Goal: Transaction & Acquisition: Purchase product/service

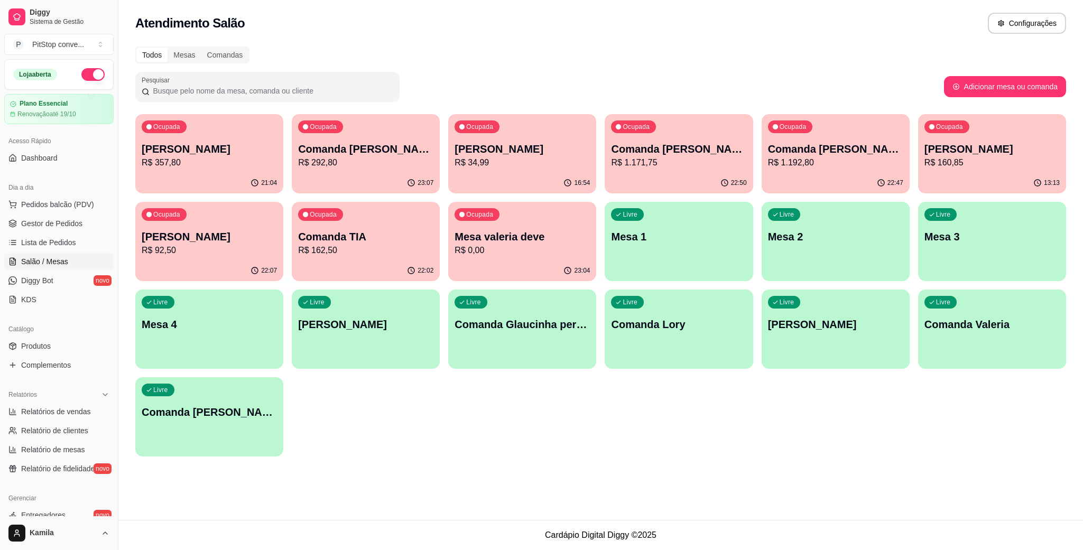
click at [224, 407] on p "Comanda [PERSON_NAME]" at bounding box center [209, 412] width 135 height 15
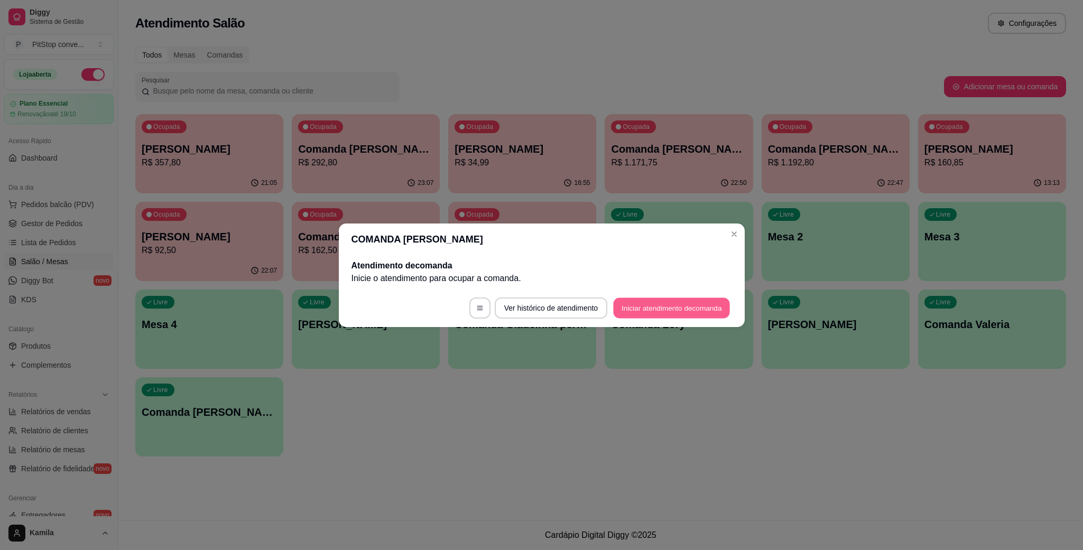
click at [665, 306] on button "Iniciar atendimento de comanda" at bounding box center [671, 307] width 117 height 21
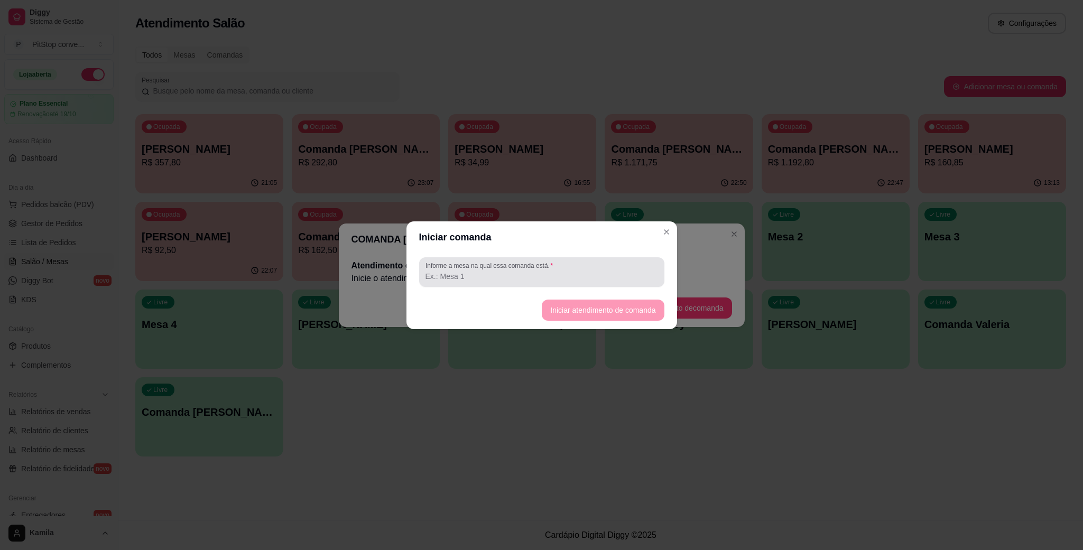
click at [590, 263] on div at bounding box center [541, 272] width 232 height 21
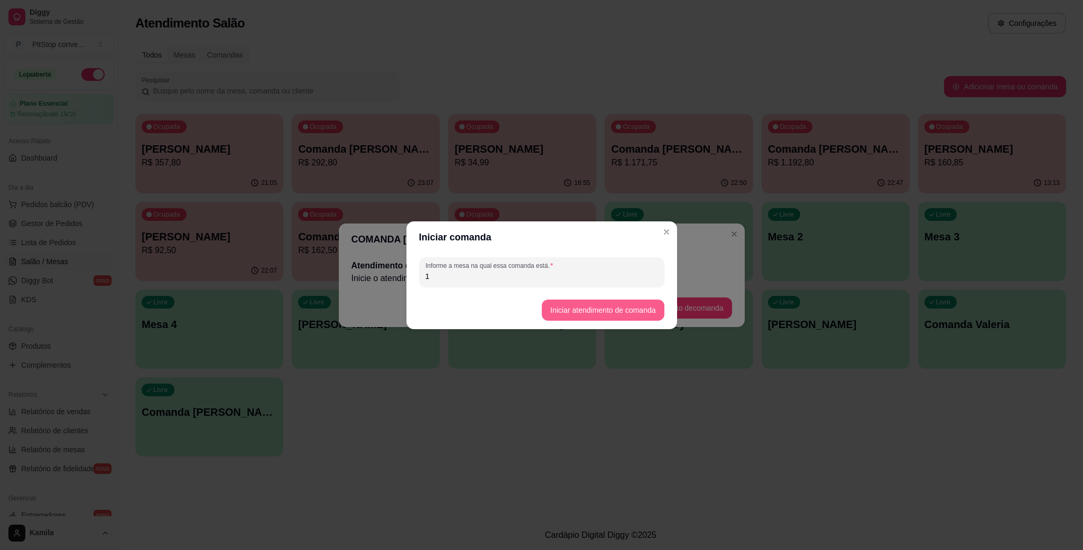
type input "1"
click at [595, 308] on button "Iniciar atendimento de comanda" at bounding box center [603, 310] width 118 height 21
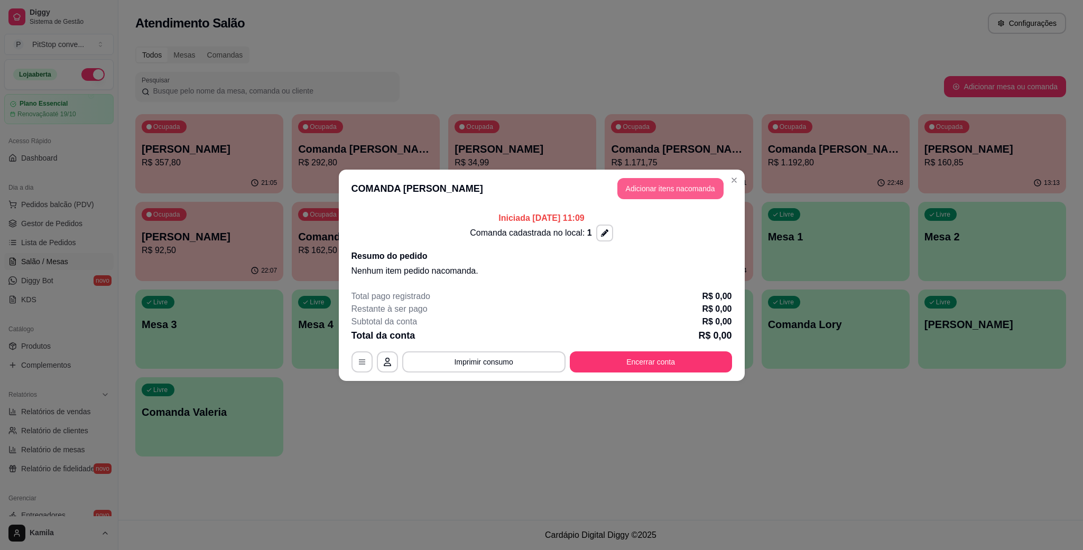
click at [691, 185] on button "Adicionar itens na comanda" at bounding box center [670, 188] width 106 height 21
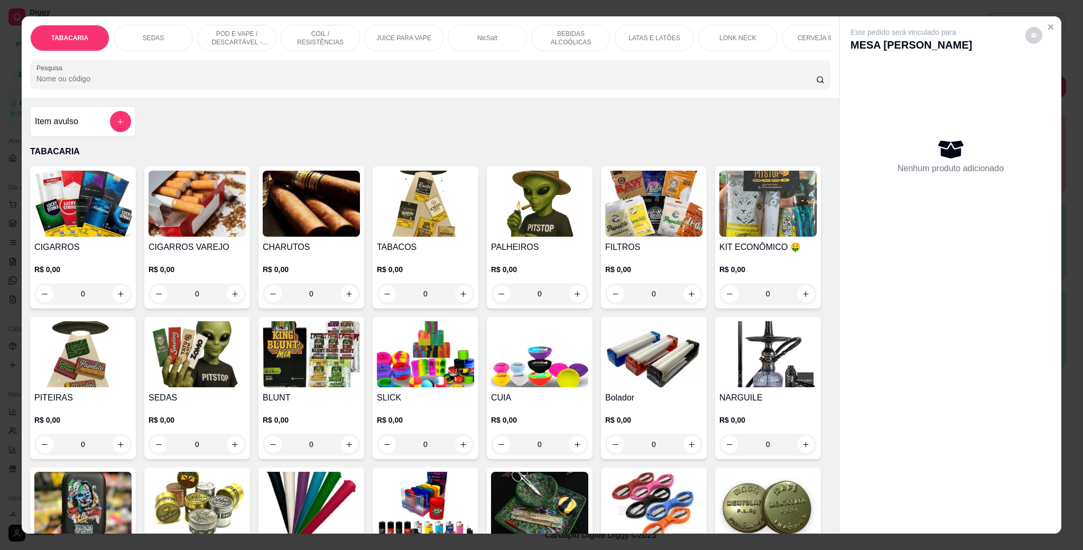
click at [715, 33] on div "LONK NECK" at bounding box center [737, 38] width 79 height 26
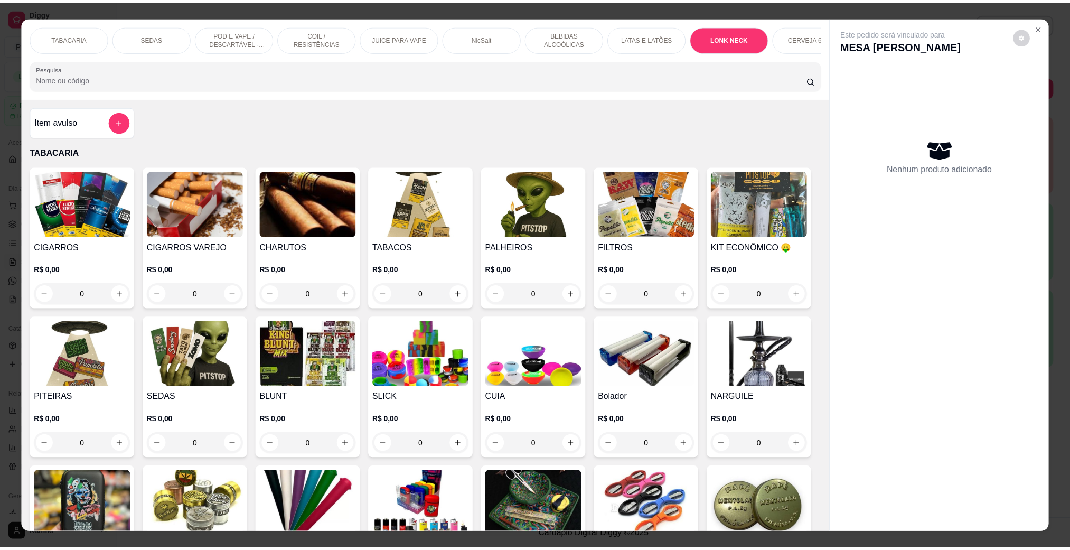
scroll to position [17, 0]
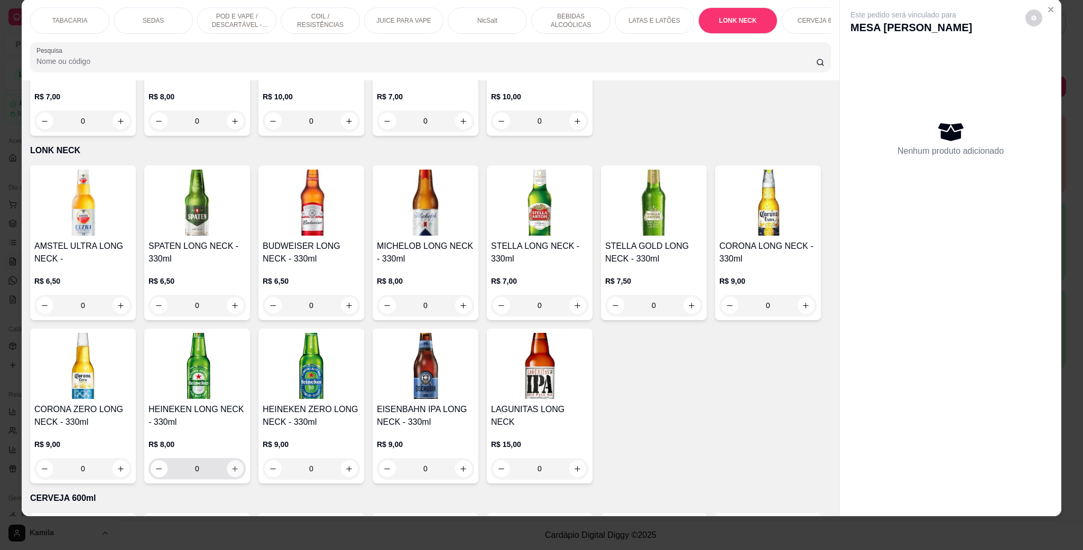
click at [239, 465] on icon "increase-product-quantity" at bounding box center [235, 469] width 8 height 8
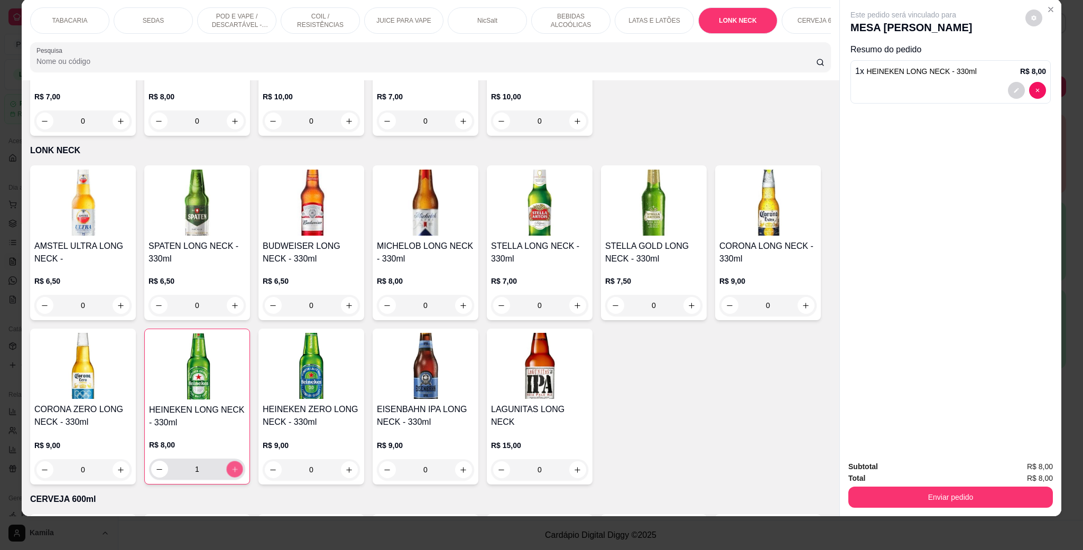
click at [239, 466] on icon "increase-product-quantity" at bounding box center [235, 470] width 8 height 8
type input "2"
click at [945, 498] on button "Enviar pedido" at bounding box center [950, 497] width 204 height 21
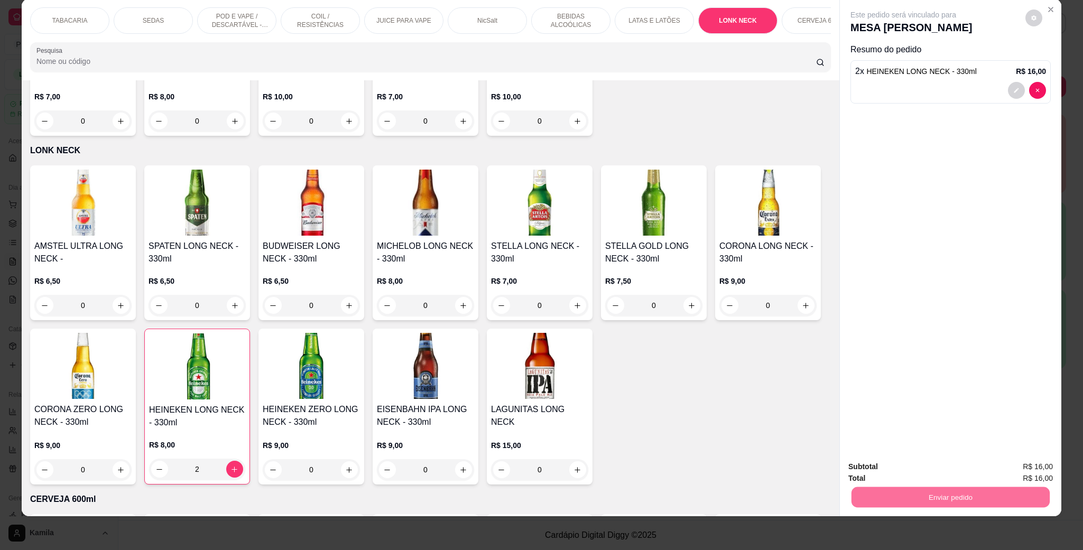
click at [1022, 468] on button "Enviar pedido" at bounding box center [1023, 471] width 60 height 20
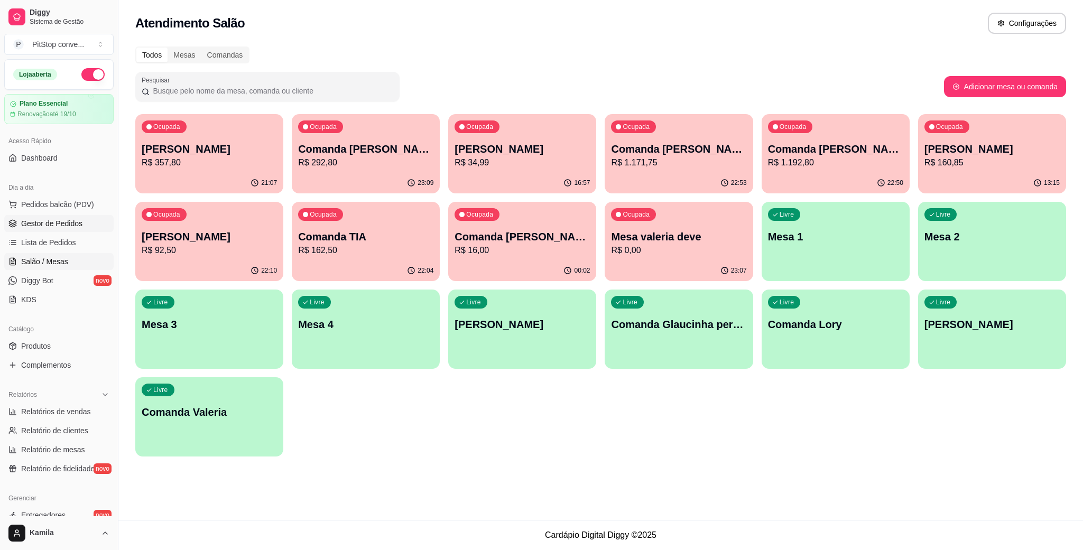
click at [70, 230] on link "Gestor de Pedidos" at bounding box center [58, 223] width 109 height 17
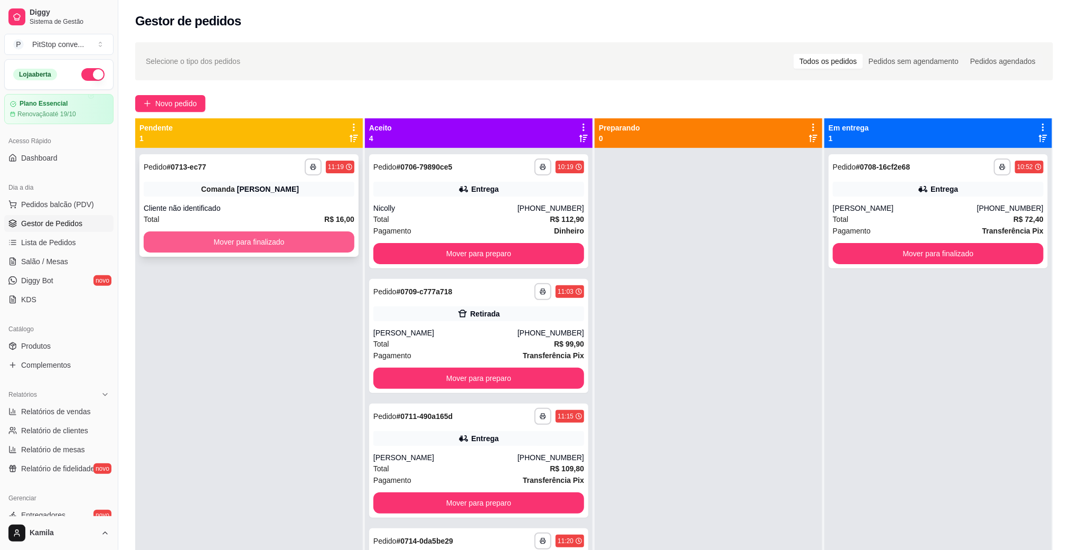
click at [291, 246] on button "Mover para finalizado" at bounding box center [249, 241] width 211 height 21
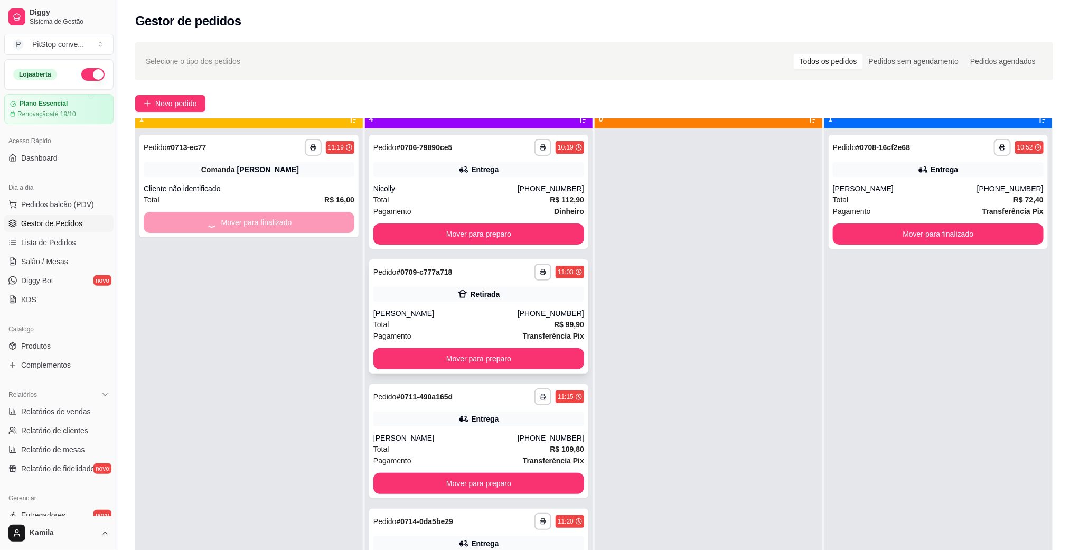
scroll to position [29, 0]
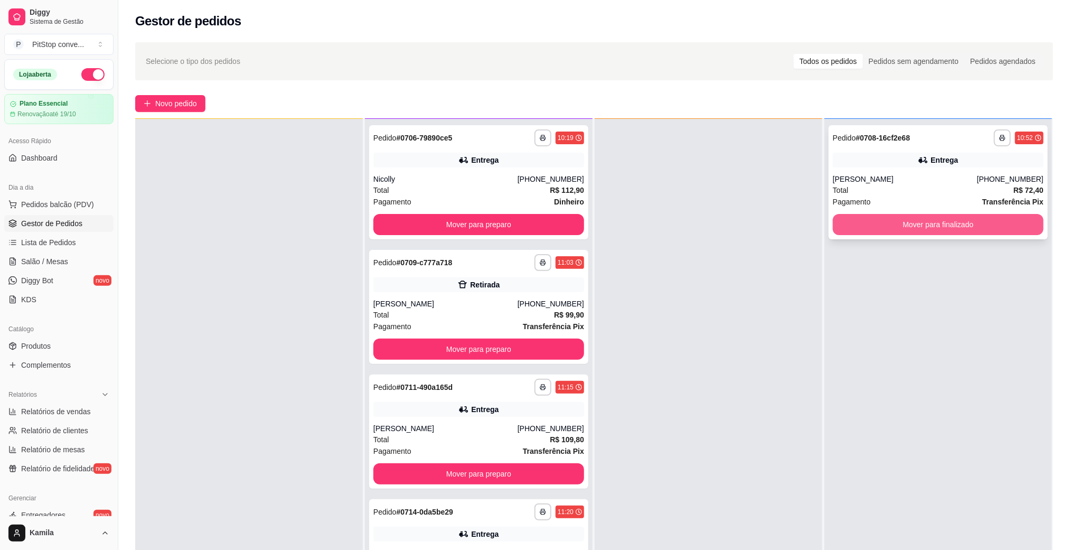
click at [918, 227] on button "Mover para finalizado" at bounding box center [938, 224] width 211 height 21
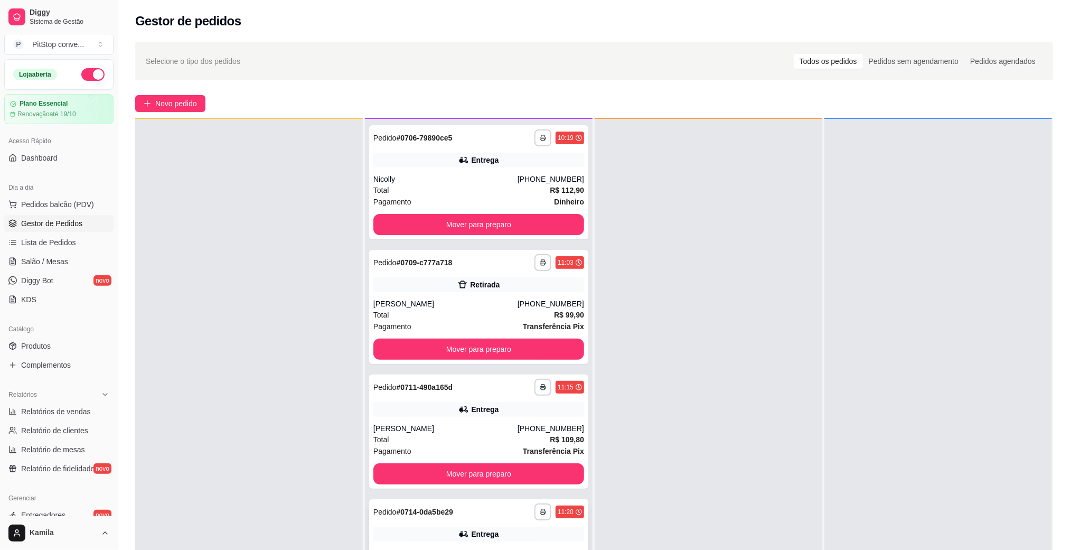
click at [478, 517] on div "**********" at bounding box center [479, 512] width 211 height 17
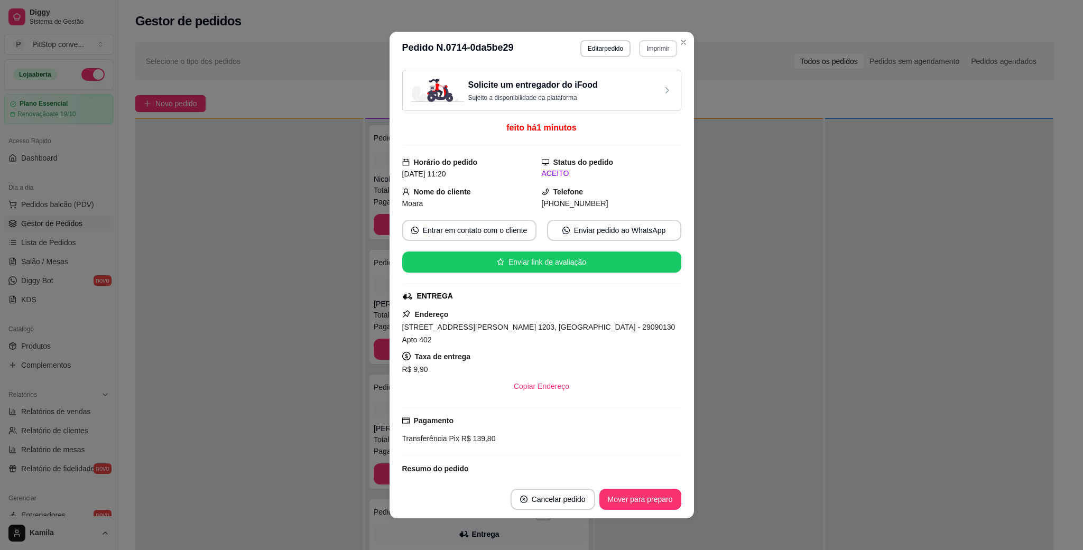
click at [655, 49] on button "Imprimir" at bounding box center [658, 48] width 38 height 17
click at [625, 79] on button "IMPRESSORA" at bounding box center [634, 86] width 74 height 16
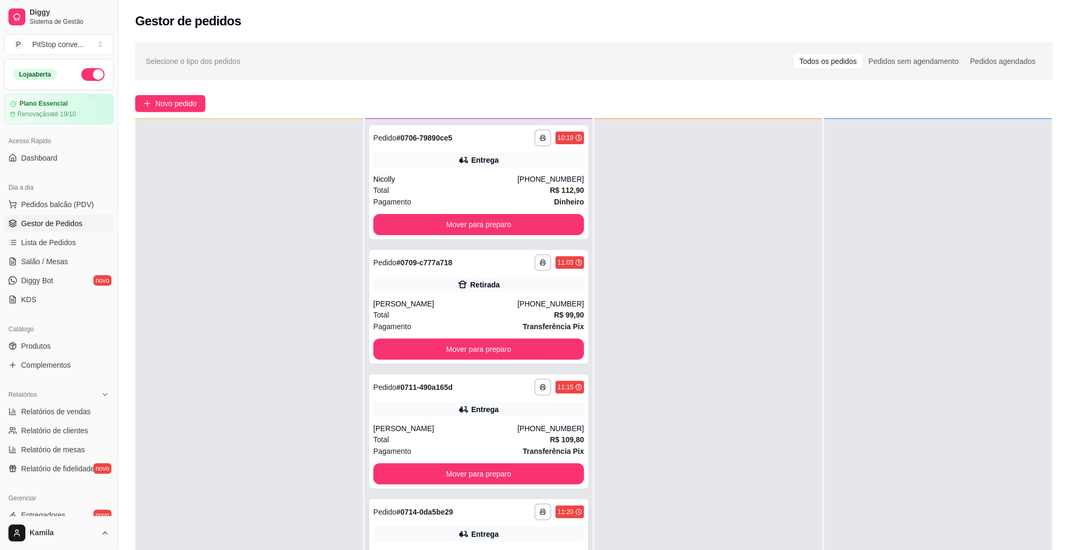
click at [491, 520] on div "**********" at bounding box center [478, 556] width 219 height 114
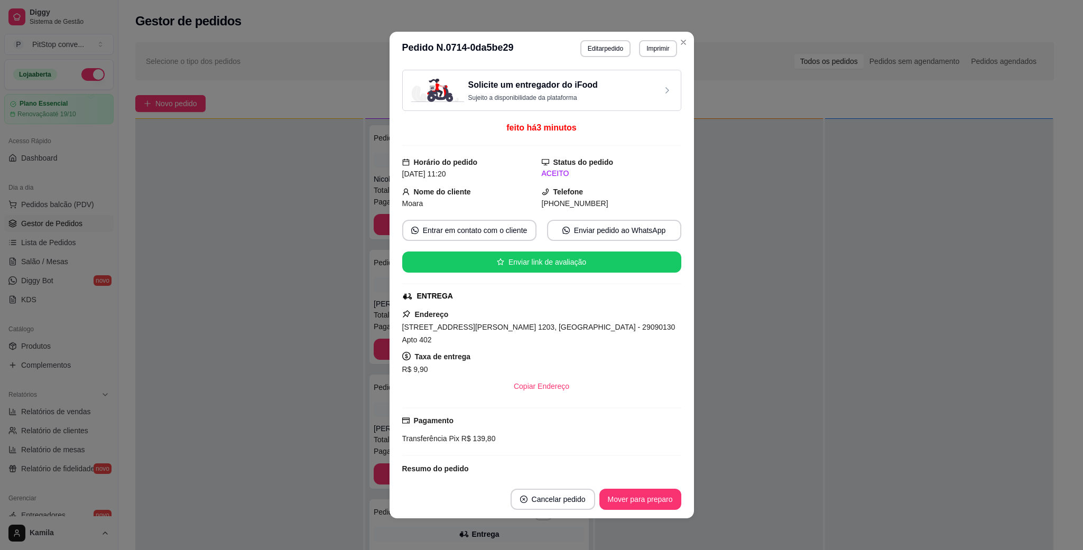
click at [505, 327] on span "[STREET_ADDRESS][PERSON_NAME] 1203, [GEOGRAPHIC_DATA] - 29090130 Apto 402" at bounding box center [538, 333] width 273 height 21
copy span "[STREET_ADDRESS][PERSON_NAME] 1203, [GEOGRAPHIC_DATA] - 29090130 Apto 402"
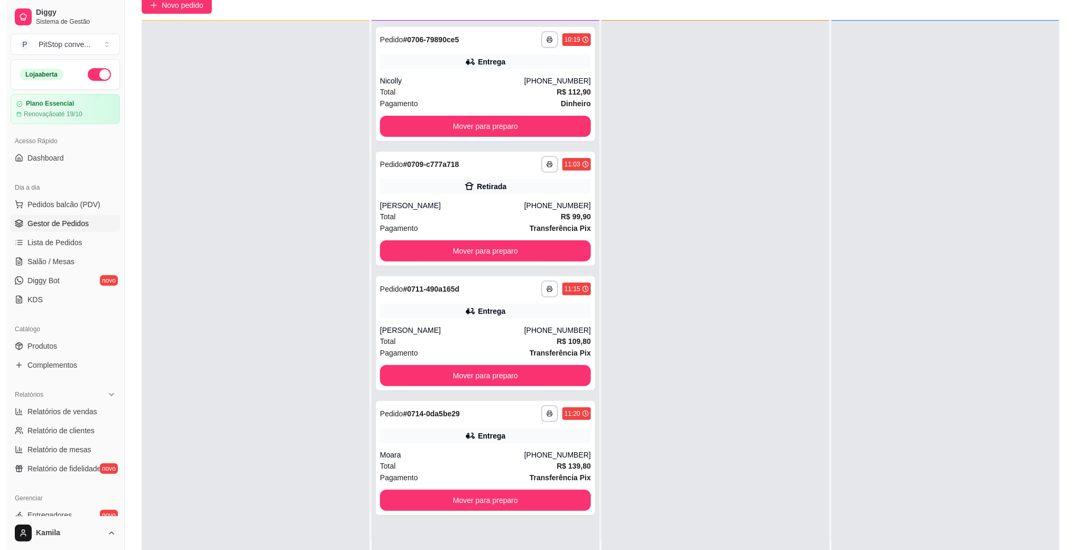
scroll to position [162, 0]
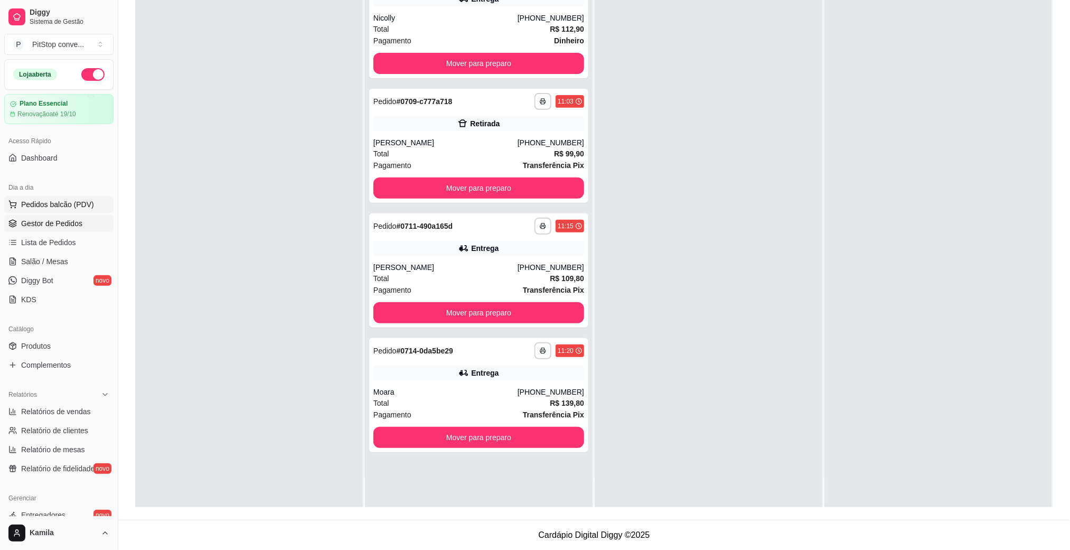
click at [81, 207] on span "Pedidos balcão (PDV)" at bounding box center [57, 204] width 73 height 11
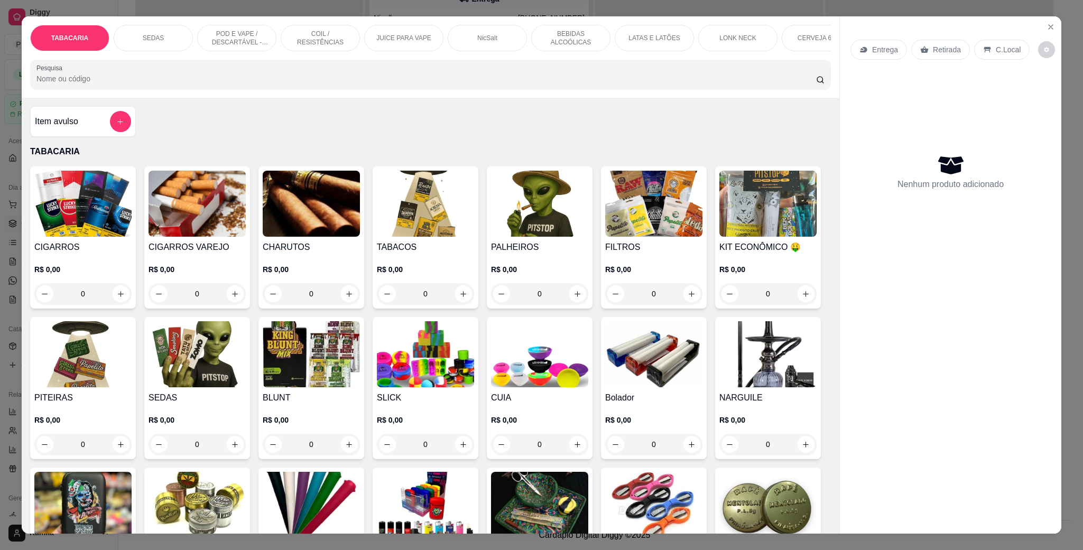
click at [171, 30] on div "SEDAS" at bounding box center [153, 38] width 79 height 26
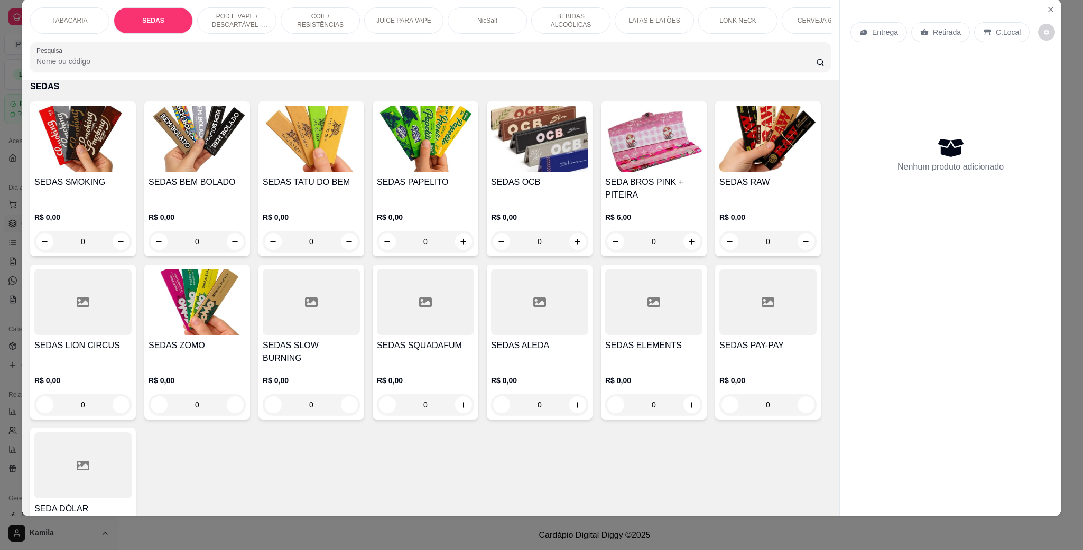
click at [248, 24] on p "POD E VAPE / DESCARTÁVEL - RECARREGAVEL" at bounding box center [236, 20] width 61 height 17
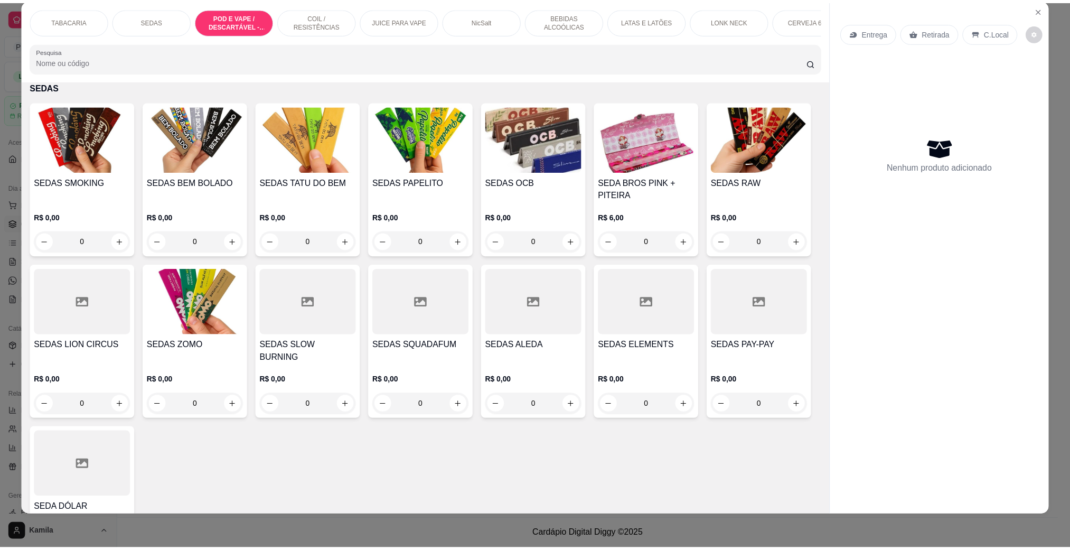
scroll to position [1170, 0]
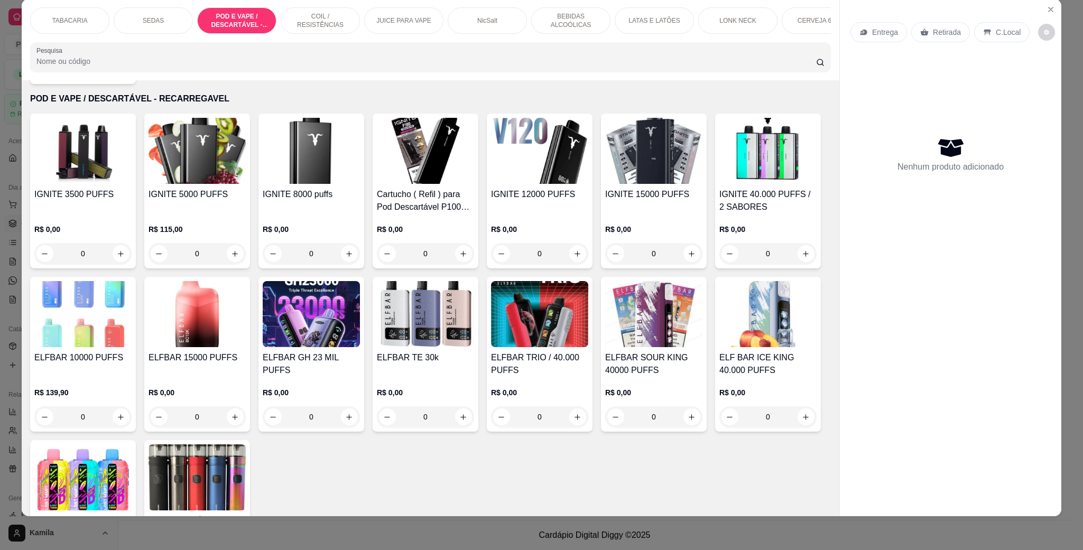
click at [246, 315] on img at bounding box center [196, 314] width 97 height 66
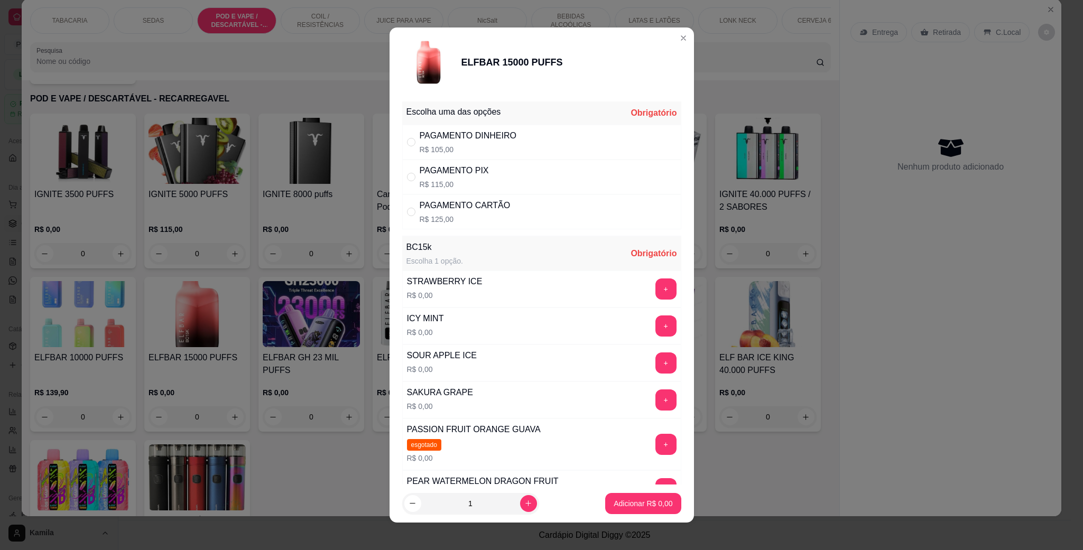
click at [502, 172] on div "PAGAMENTO PIX R$ 115,00" at bounding box center [541, 177] width 279 height 35
radio input "true"
click at [655, 369] on button "+" at bounding box center [665, 362] width 21 height 21
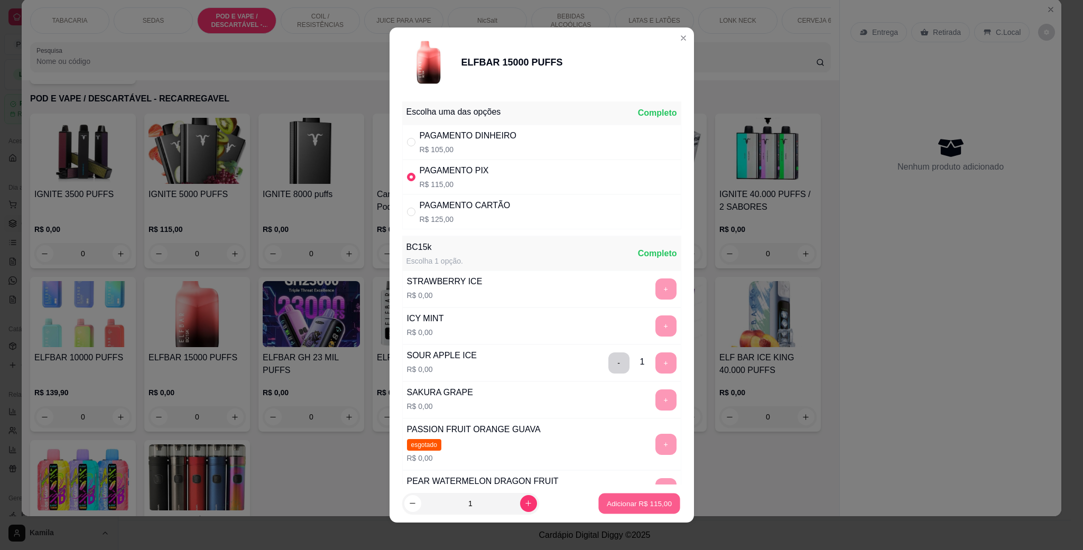
click at [643, 496] on button "Adicionar R$ 115,00" at bounding box center [638, 504] width 81 height 21
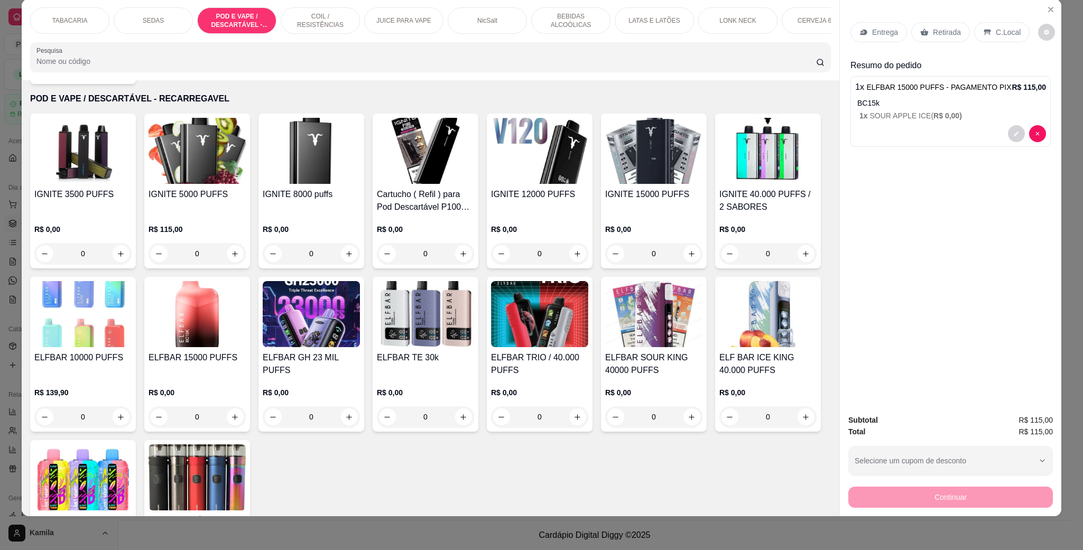
click at [989, 22] on div "C.Local" at bounding box center [1001, 32] width 55 height 20
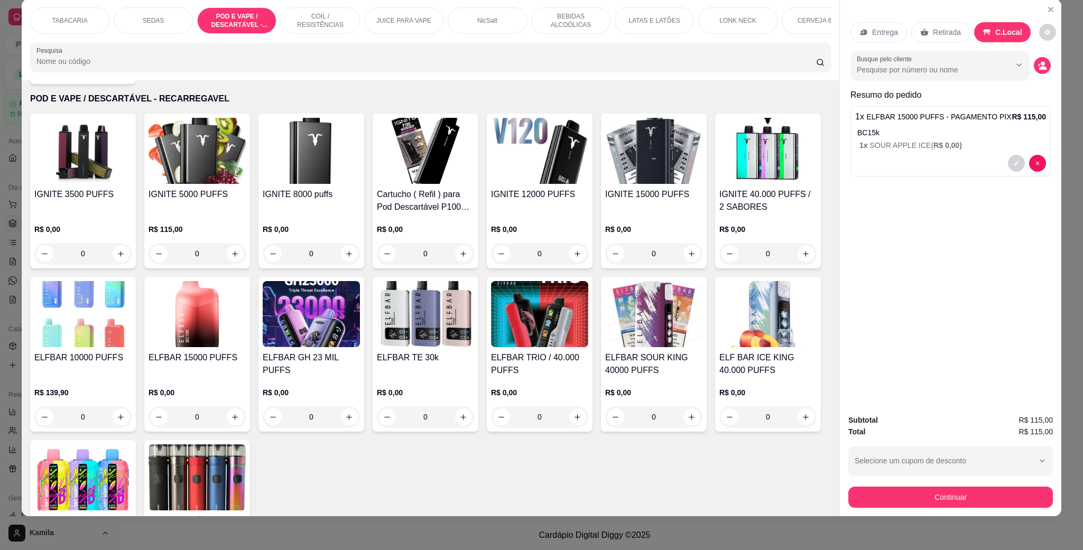
click at [935, 494] on button "Continuar" at bounding box center [950, 497] width 204 height 21
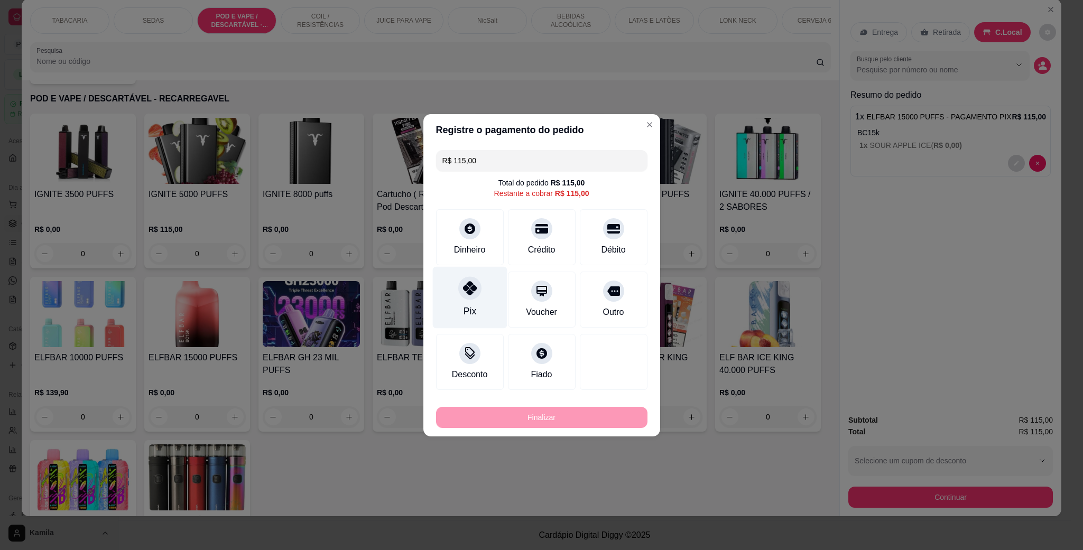
click at [481, 294] on div "Pix" at bounding box center [469, 297] width 75 height 62
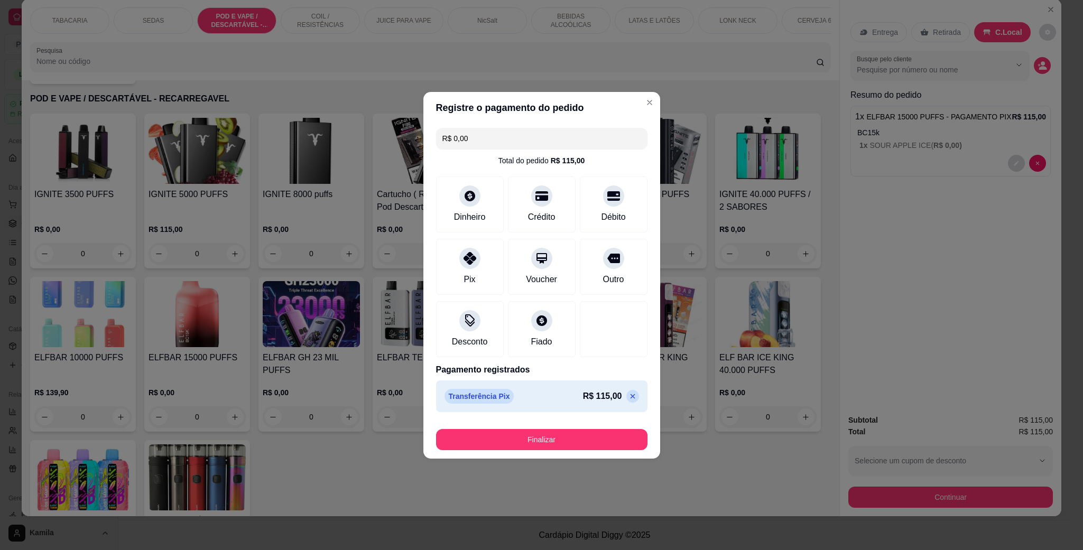
click at [560, 434] on button "Finalizar" at bounding box center [541, 439] width 211 height 21
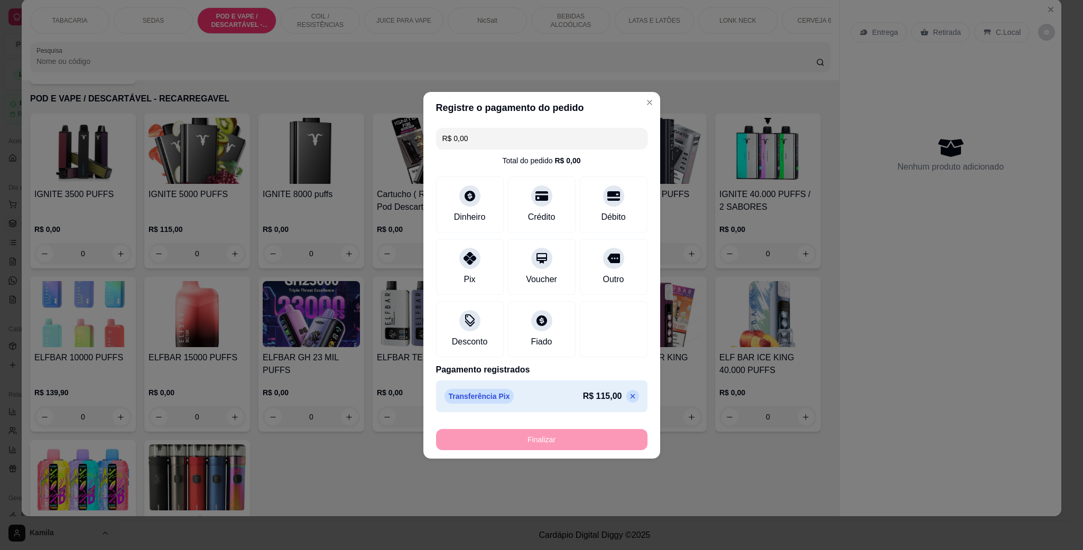
type input "-R$ 115,00"
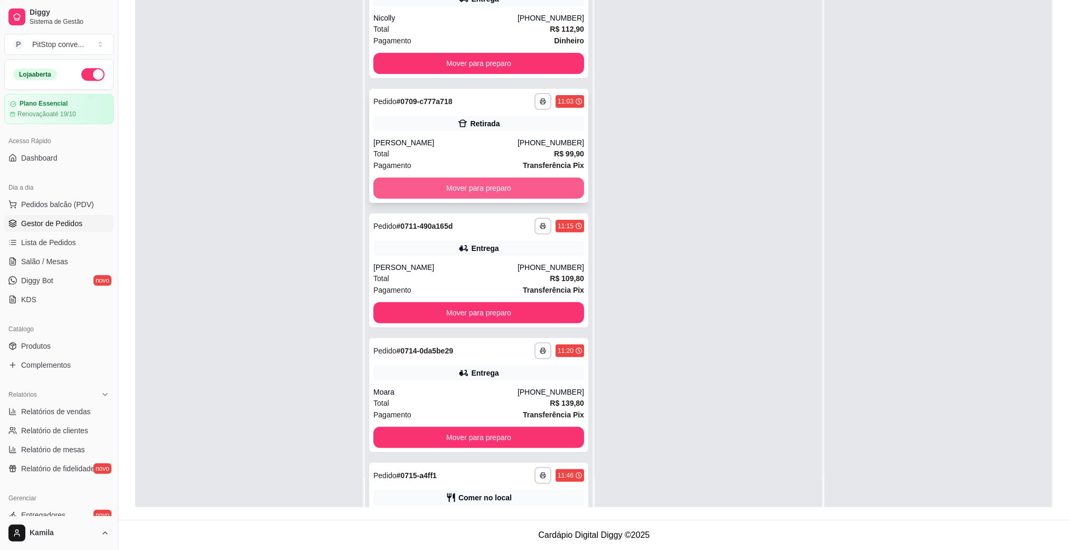
click at [525, 190] on button "Mover para preparo" at bounding box center [479, 188] width 211 height 21
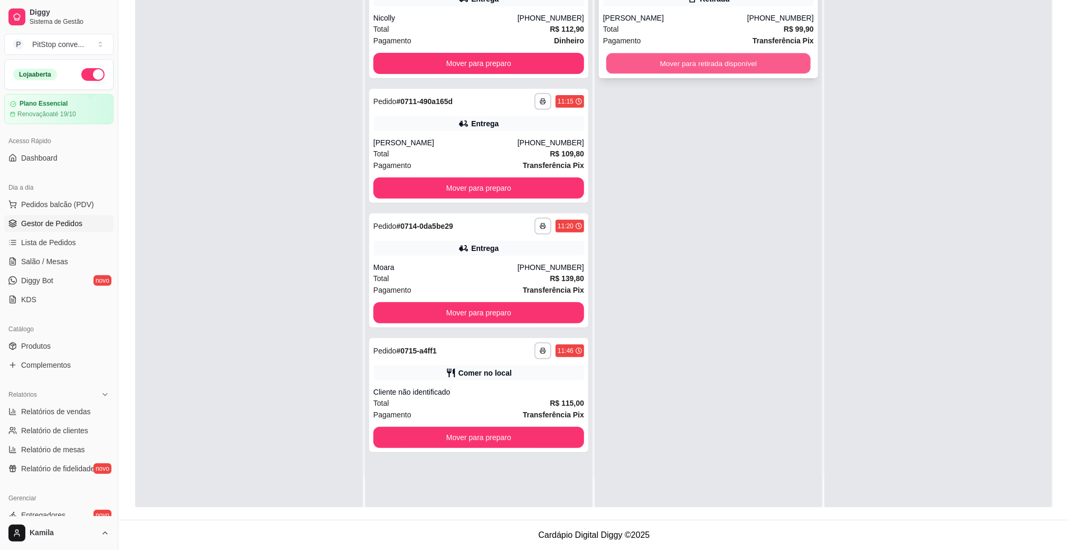
click at [707, 70] on button "Mover para retirada disponível" at bounding box center [709, 63] width 204 height 21
click at [743, 70] on button "Mover para retirada disponível" at bounding box center [708, 63] width 211 height 21
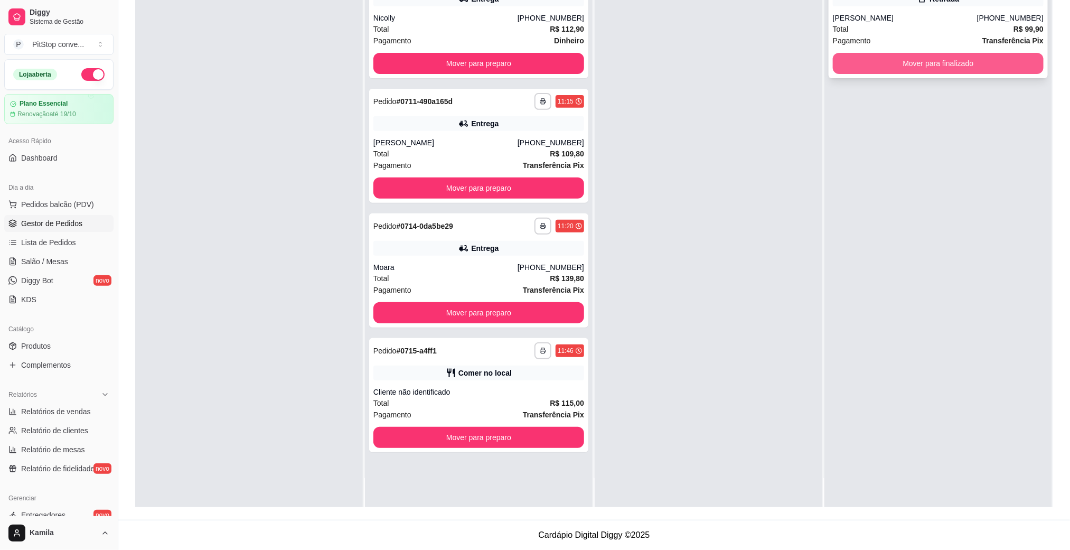
click at [892, 68] on button "Mover para finalizado" at bounding box center [938, 63] width 211 height 21
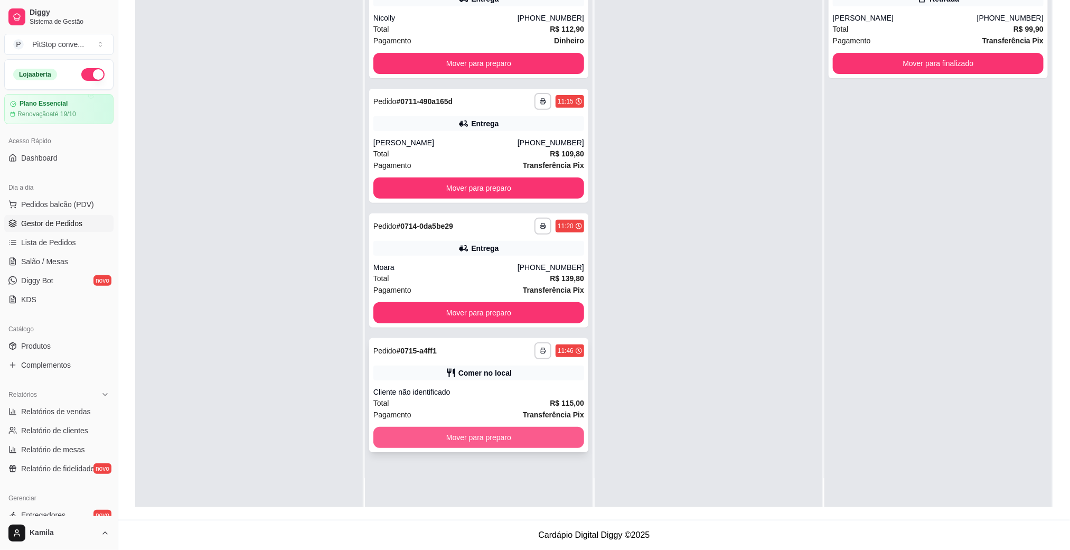
click at [536, 429] on button "Mover para preparo" at bounding box center [479, 437] width 211 height 21
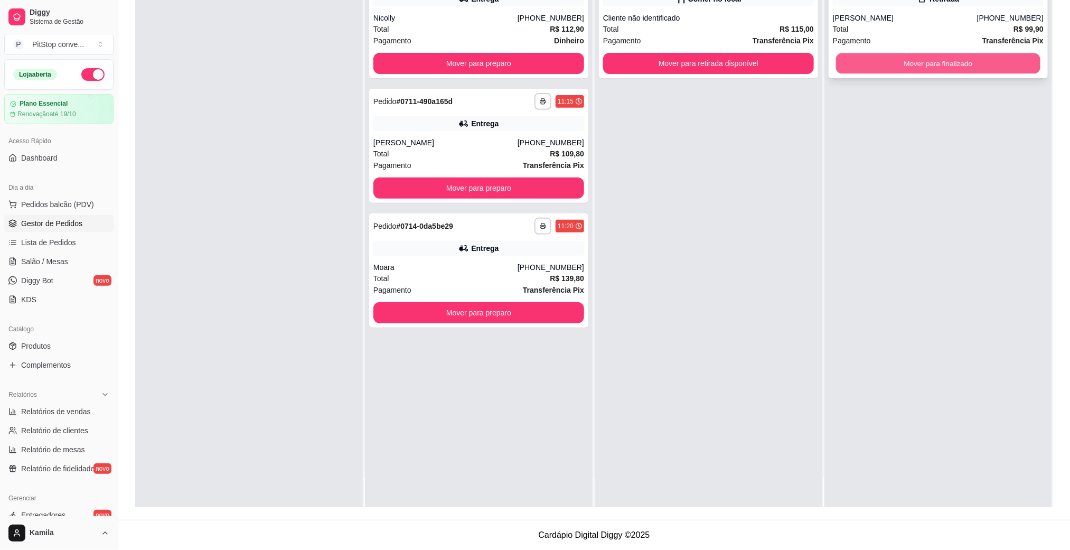
click at [883, 66] on button "Mover para finalizado" at bounding box center [938, 63] width 204 height 21
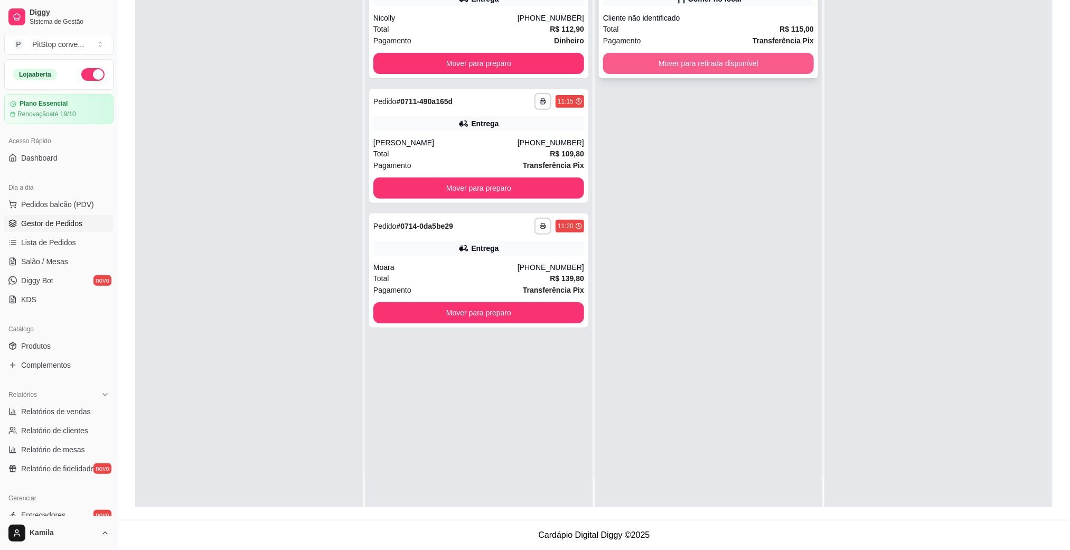
click at [774, 66] on button "Mover para retirada disponível" at bounding box center [708, 63] width 211 height 21
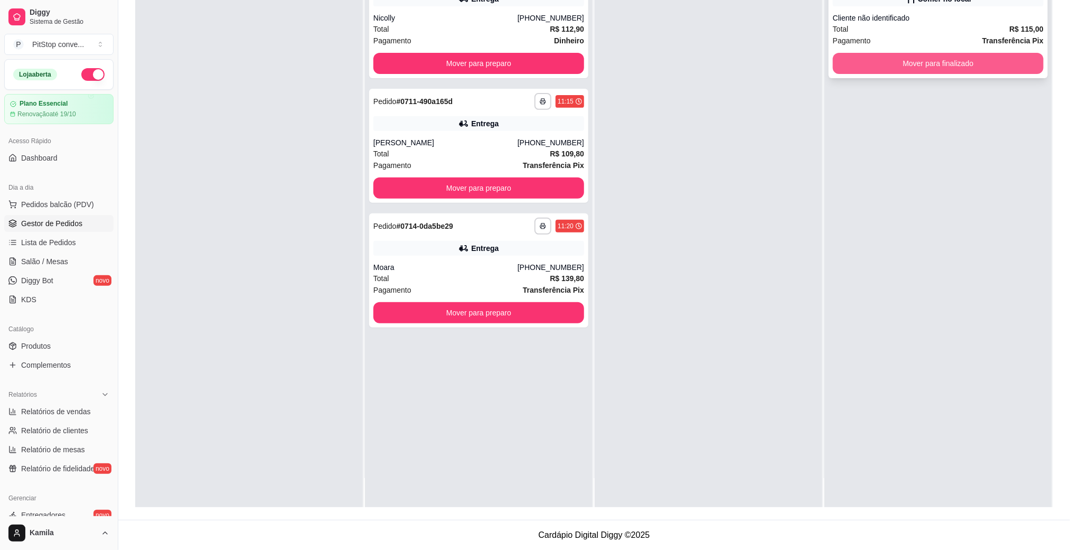
click at [899, 68] on button "Mover para finalizado" at bounding box center [938, 63] width 211 height 21
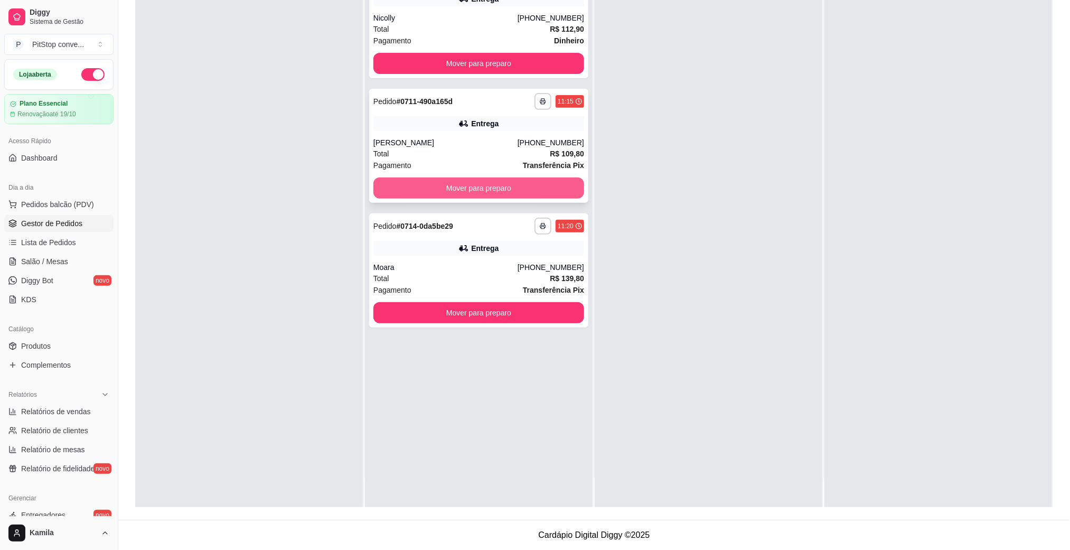
click at [524, 184] on button "Mover para preparo" at bounding box center [479, 188] width 211 height 21
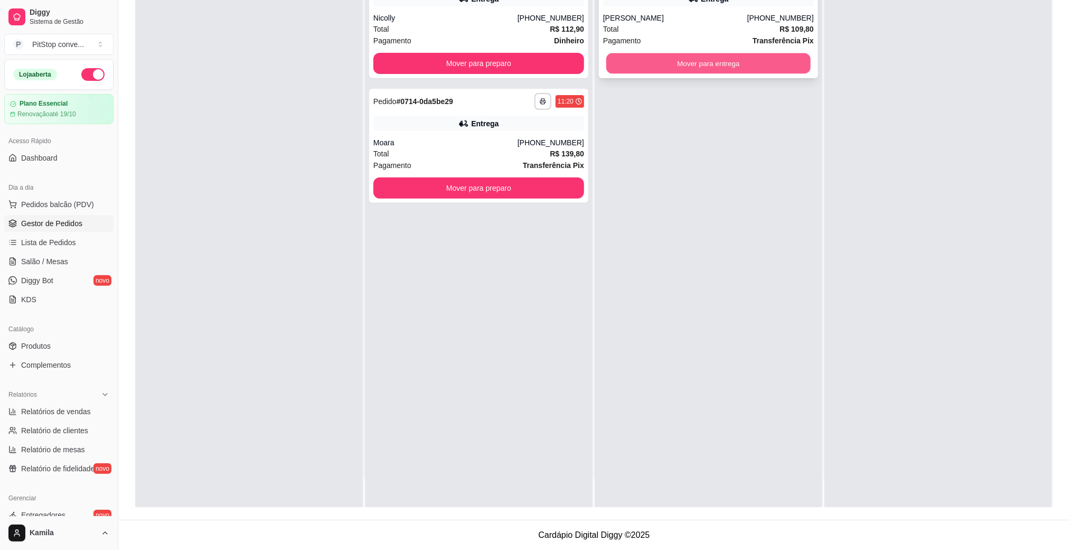
click at [709, 65] on button "Mover para entrega" at bounding box center [709, 63] width 204 height 21
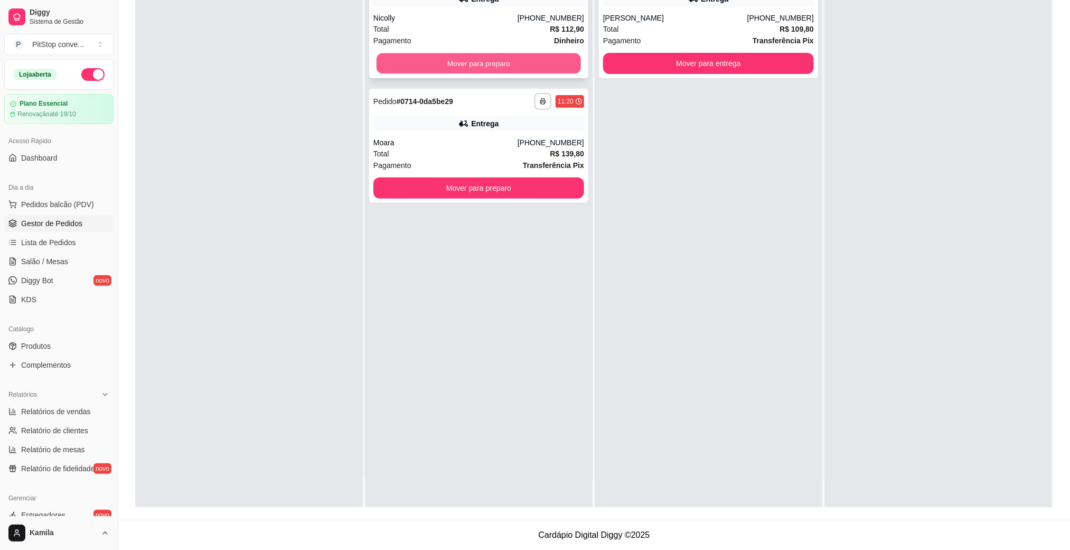
click at [564, 67] on button "Mover para preparo" at bounding box center [479, 63] width 204 height 21
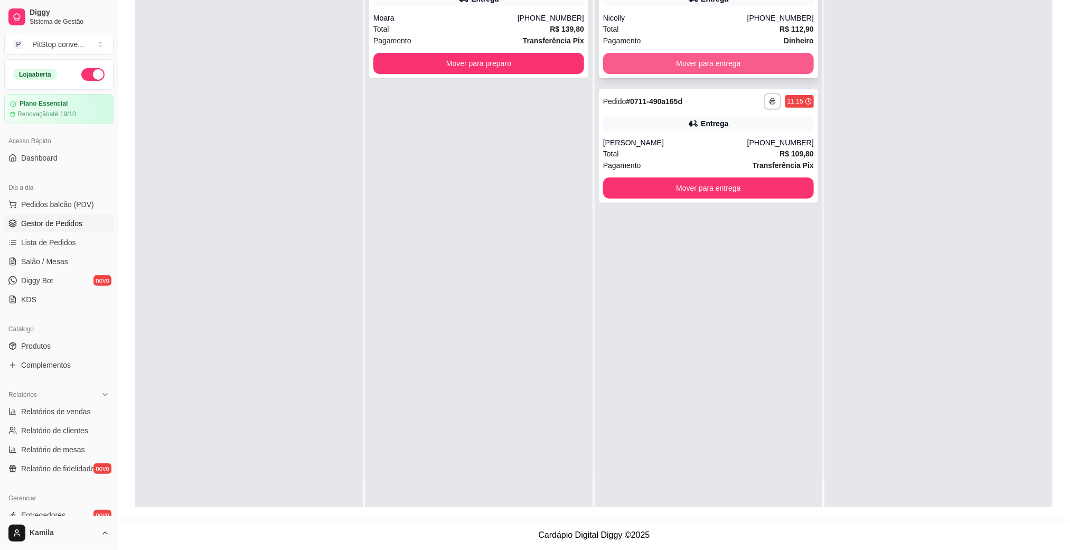
click at [701, 64] on button "Mover para entrega" at bounding box center [708, 63] width 211 height 21
click at [721, 67] on button "Mover para entrega" at bounding box center [708, 63] width 211 height 21
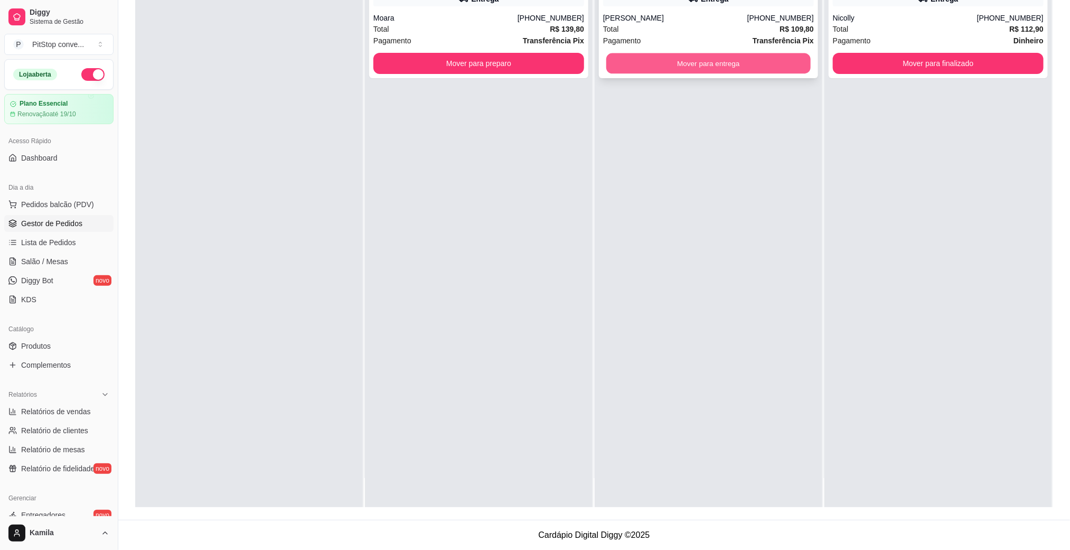
click at [720, 67] on button "Mover para entrega" at bounding box center [709, 63] width 204 height 21
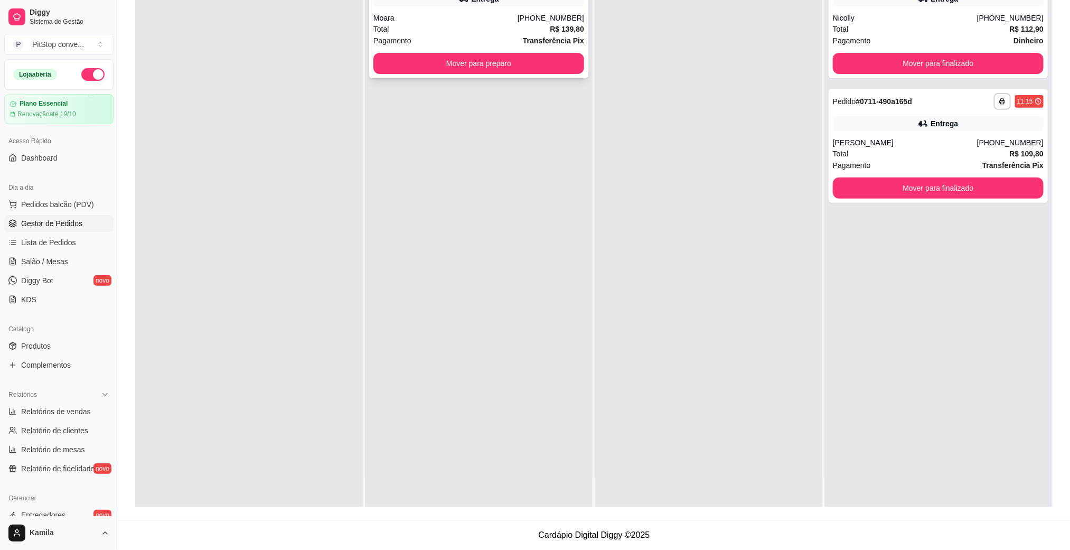
click at [533, 71] on button "Mover para preparo" at bounding box center [479, 63] width 211 height 21
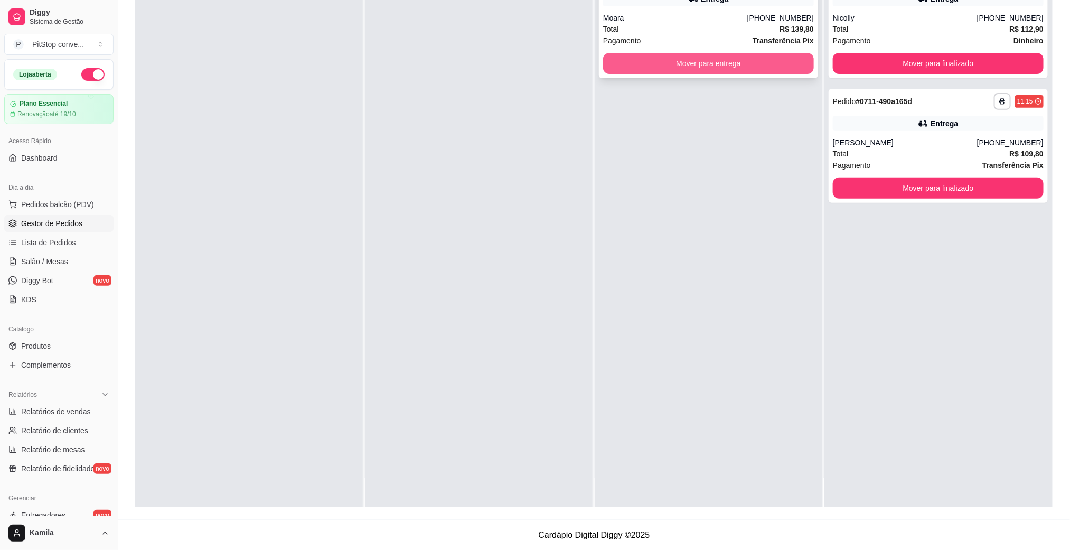
click at [722, 72] on button "Mover para entrega" at bounding box center [708, 63] width 211 height 21
click at [729, 50] on div "**********" at bounding box center [708, 21] width 219 height 114
click at [736, 62] on button "Mover para entrega" at bounding box center [708, 63] width 211 height 21
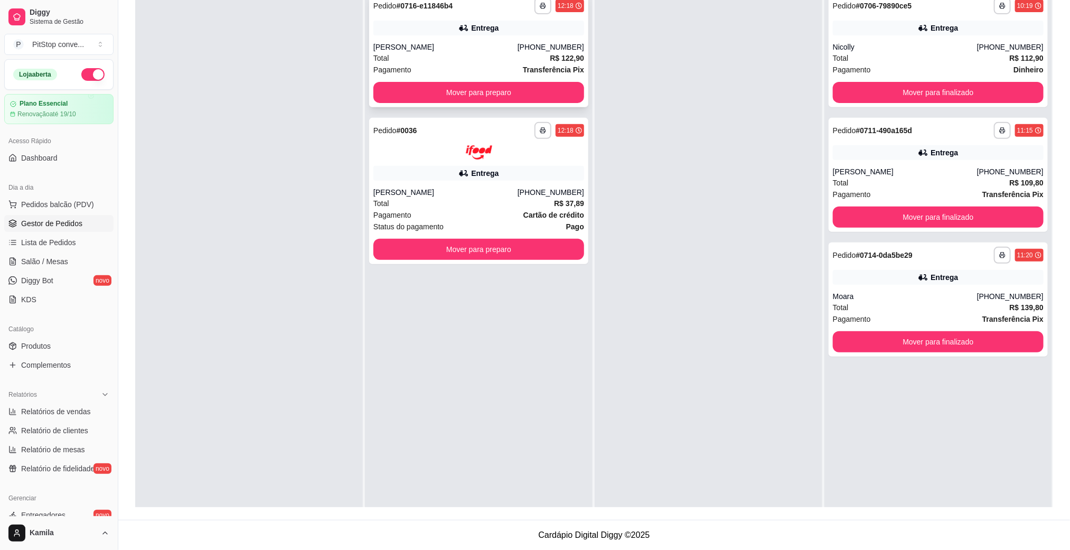
click at [525, 53] on div "Total R$ 122,90" at bounding box center [479, 58] width 211 height 12
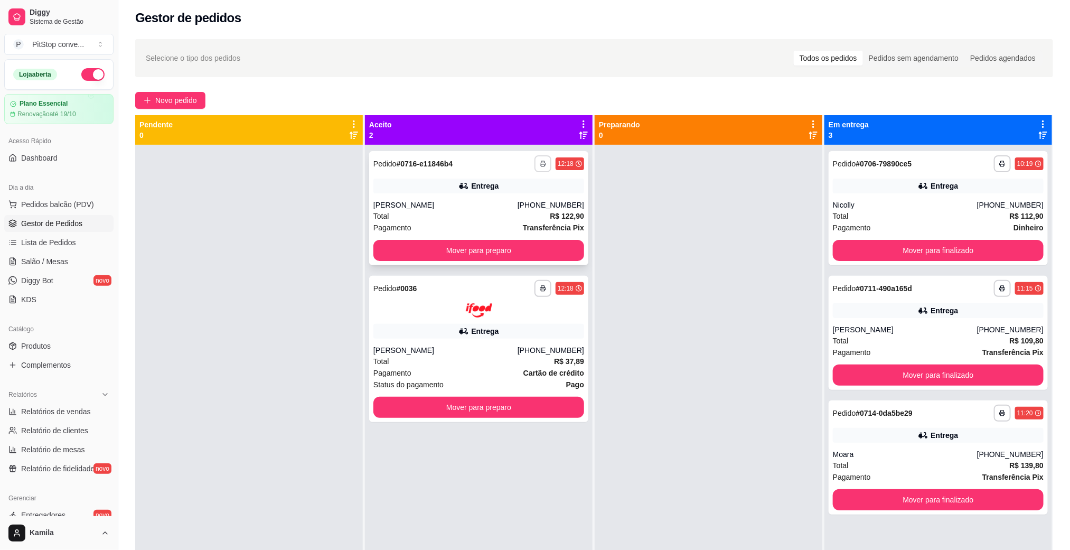
click at [540, 161] on icon "button" at bounding box center [543, 164] width 6 height 6
click at [529, 198] on button "IMPRESSORA" at bounding box center [510, 200] width 77 height 17
click at [539, 341] on div "**********" at bounding box center [478, 349] width 219 height 146
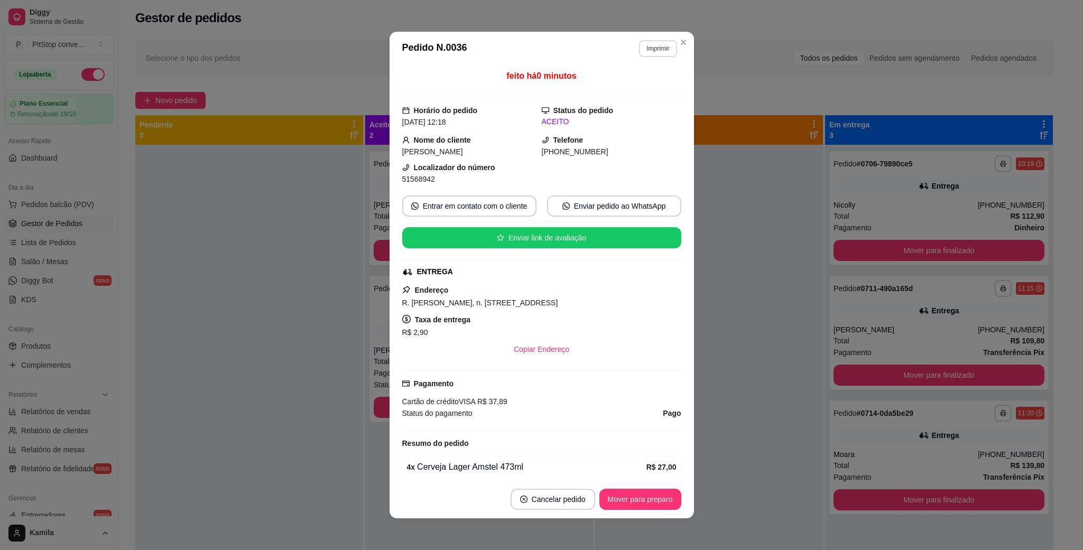
click at [654, 48] on button "Imprimir" at bounding box center [658, 48] width 38 height 17
click at [642, 79] on button "IMPRESSORA" at bounding box center [633, 86] width 77 height 17
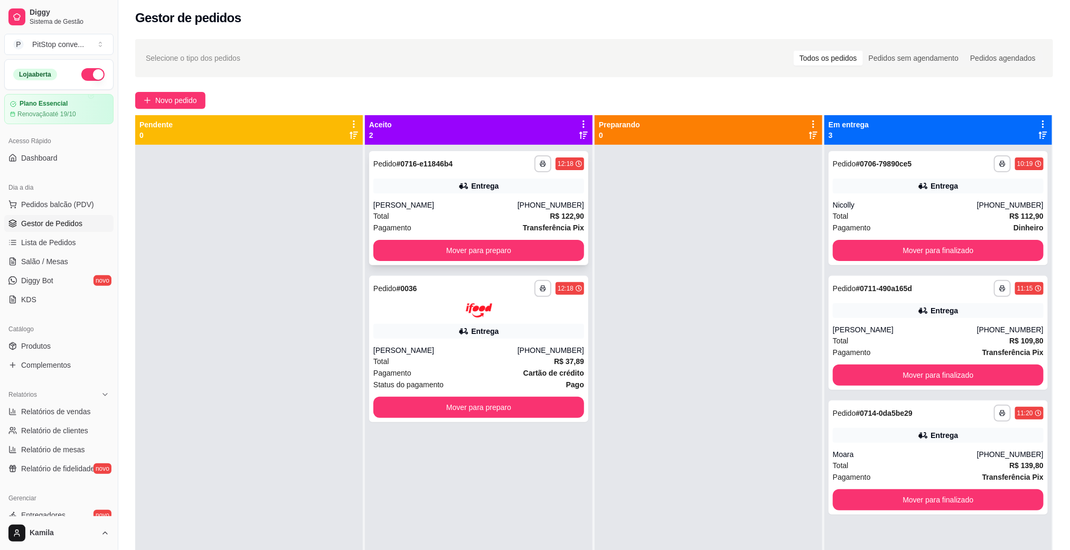
click at [530, 211] on div "Total R$ 122,90" at bounding box center [479, 216] width 211 height 12
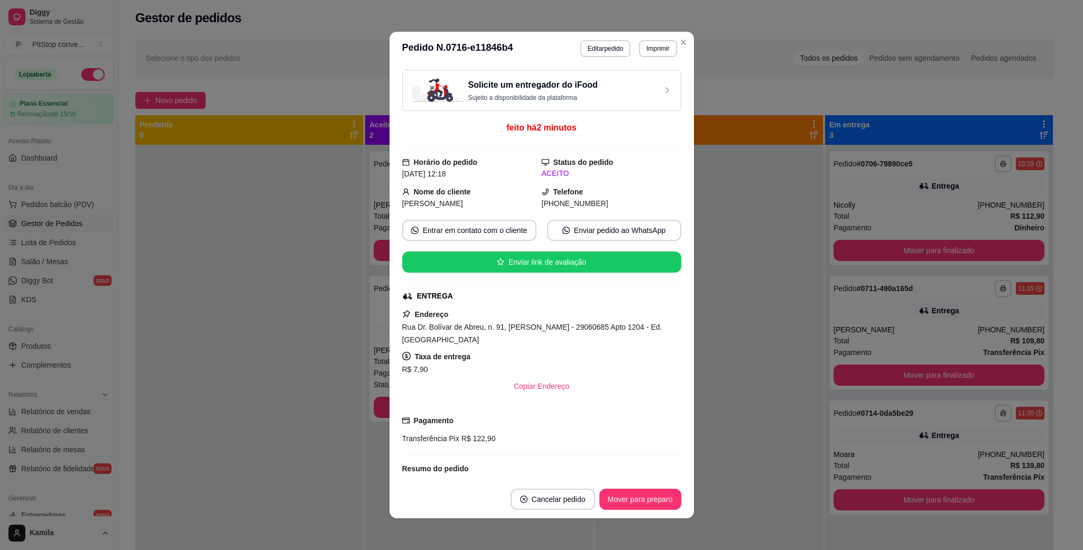
click at [581, 330] on span "Rua Dr. Bolívar de Abreu, n. 91, [PERSON_NAME] - 29060685 Apto 1204 - Ed. [GEOG…" at bounding box center [532, 333] width 260 height 21
copy span "Rua Dr. Bolívar de Abreu, n. 91, [PERSON_NAME] - 29060685 Apto 1204 - Ed. [GEOG…"
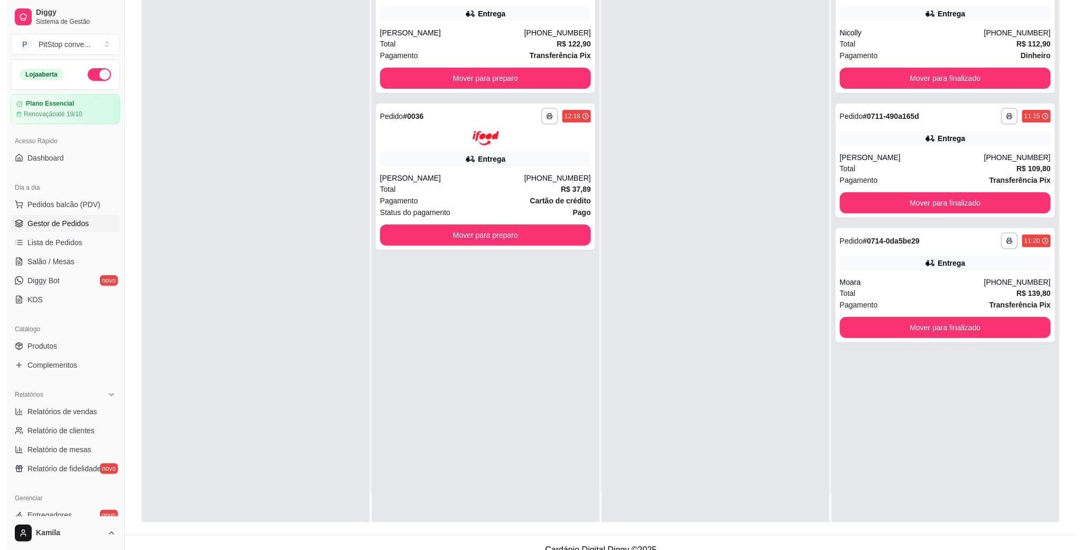
scroll to position [162, 0]
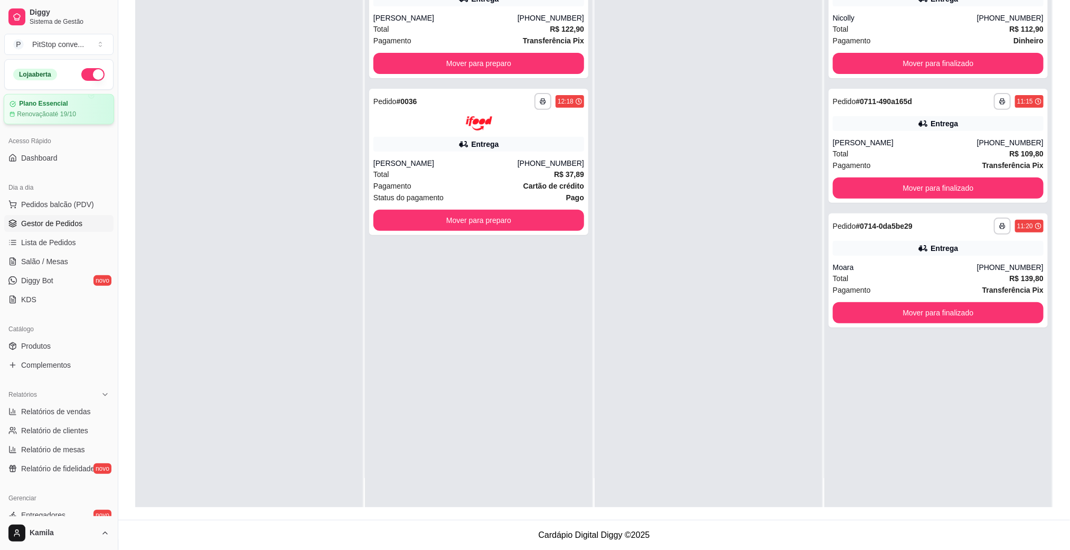
click at [48, 108] on div "Plano Essencial Renovação até 19/10" at bounding box center [59, 109] width 99 height 18
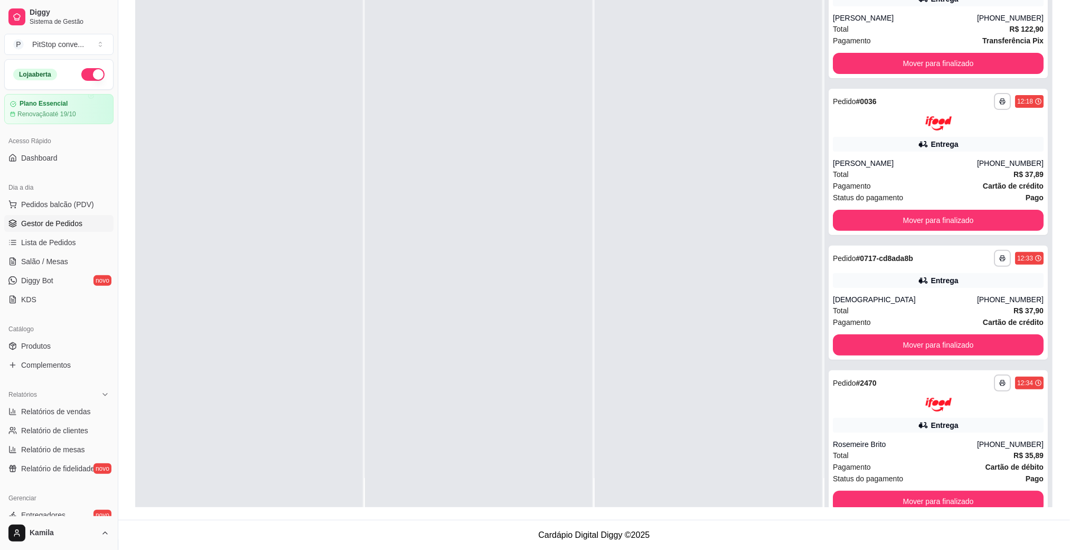
click at [60, 195] on div "Dia a dia" at bounding box center [58, 187] width 109 height 17
click at [68, 212] on button "Pedidos balcão (PDV)" at bounding box center [58, 204] width 109 height 17
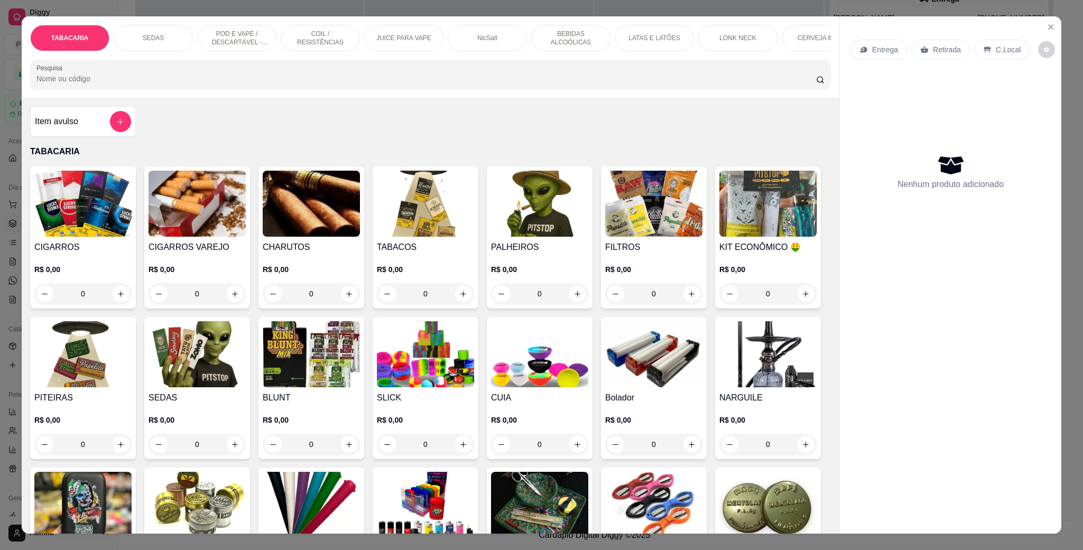
click at [224, 42] on p "POD E VAPE / DESCARTÁVEL - RECARREGAVEL" at bounding box center [236, 38] width 61 height 17
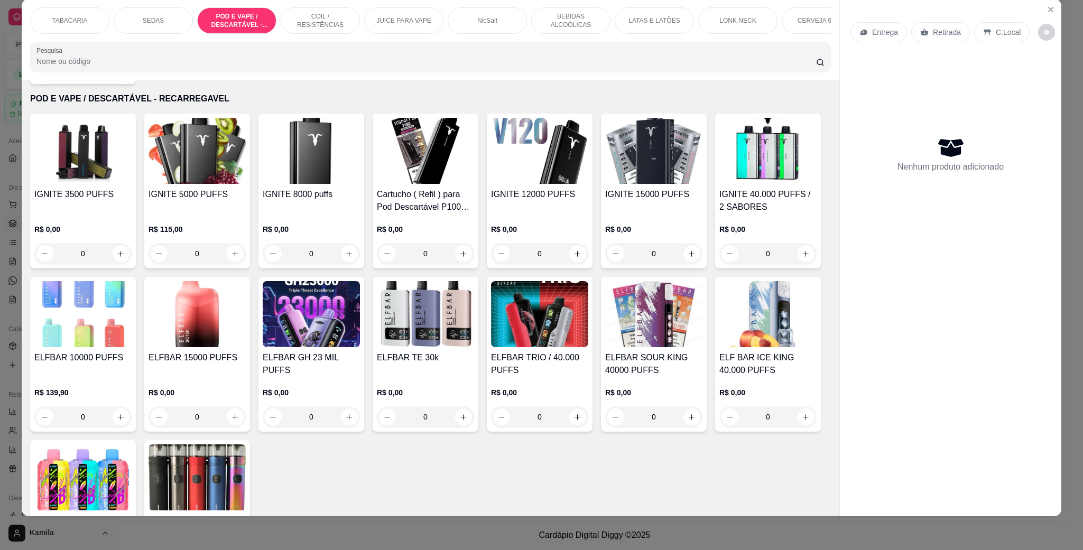
click at [414, 175] on img at bounding box center [425, 151] width 97 height 66
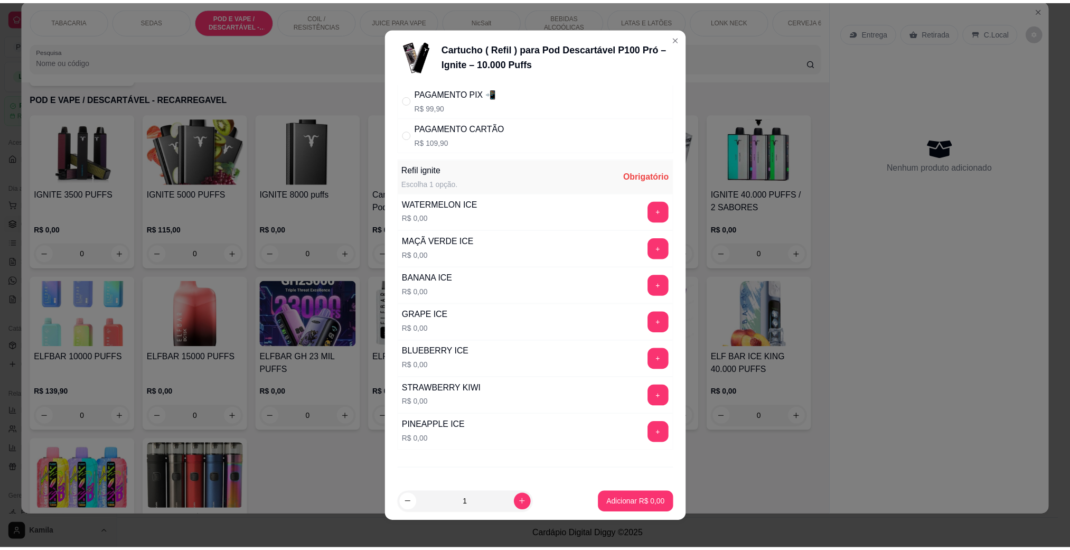
scroll to position [37, 0]
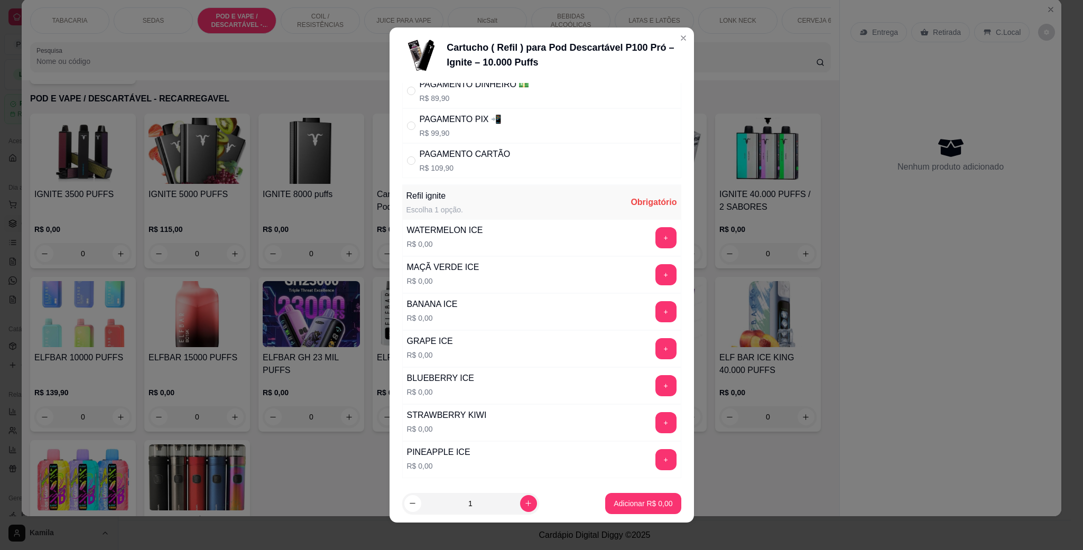
click at [471, 131] on p "R$ 99,90" at bounding box center [461, 133] width 82 height 11
radio input "true"
click at [655, 275] on button "+" at bounding box center [665, 274] width 21 height 21
click at [626, 495] on button "Adicionar R$ 99,90" at bounding box center [641, 503] width 80 height 21
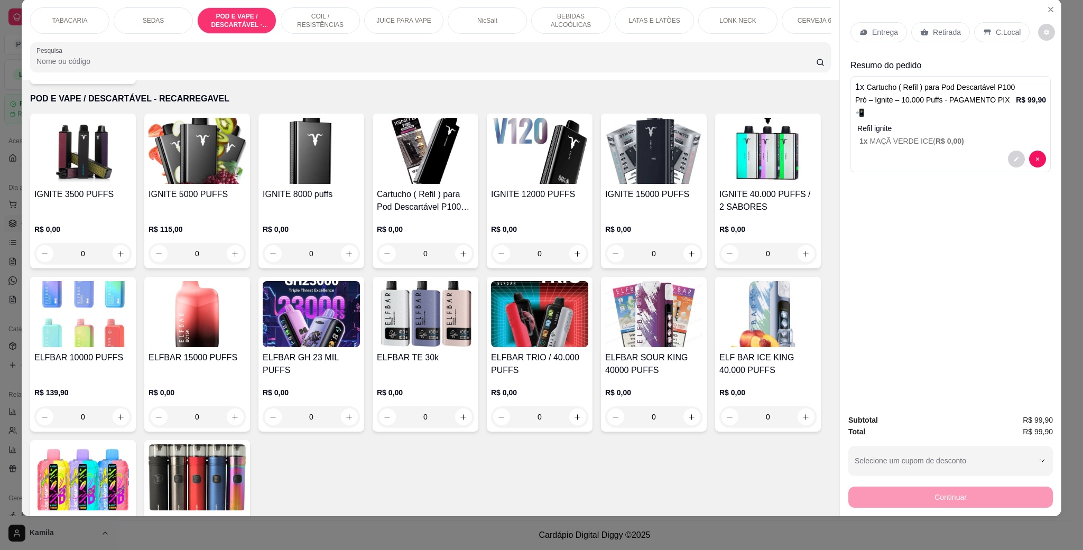
click at [1009, 35] on p "C.Local" at bounding box center [1007, 32] width 25 height 11
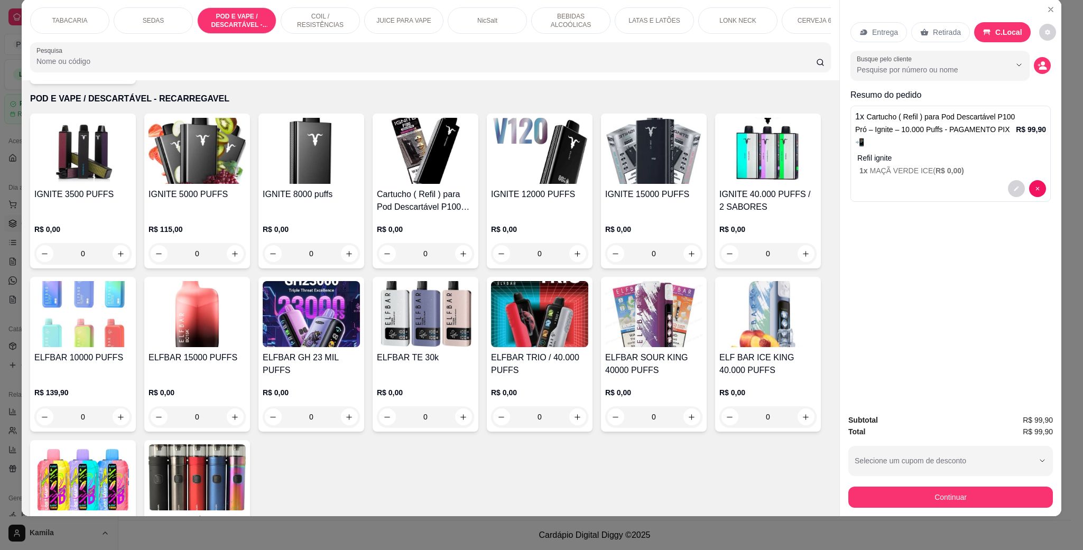
click at [935, 498] on button "Continuar" at bounding box center [950, 497] width 204 height 21
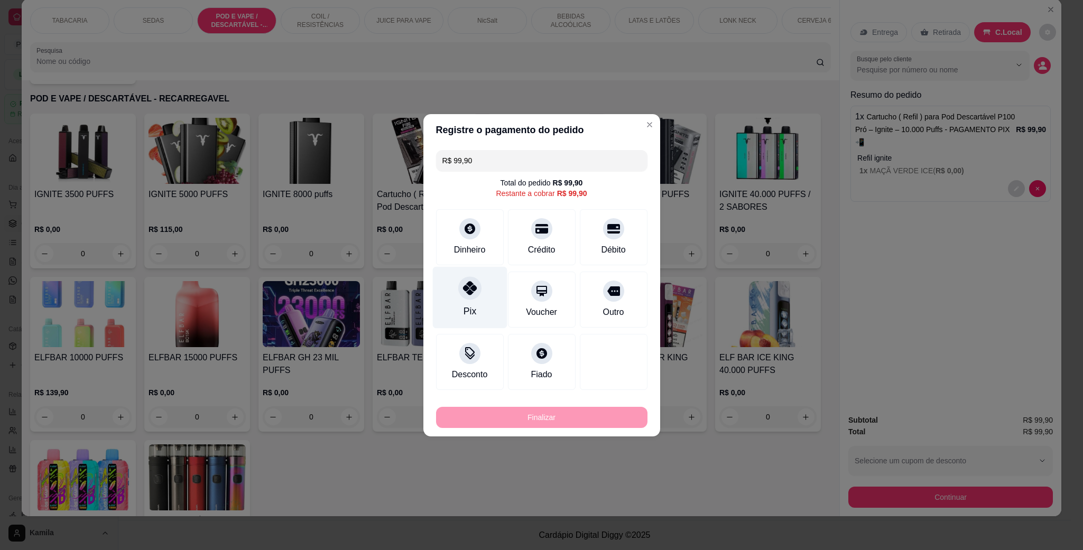
click at [469, 298] on div at bounding box center [469, 287] width 23 height 23
type input "R$ 0,00"
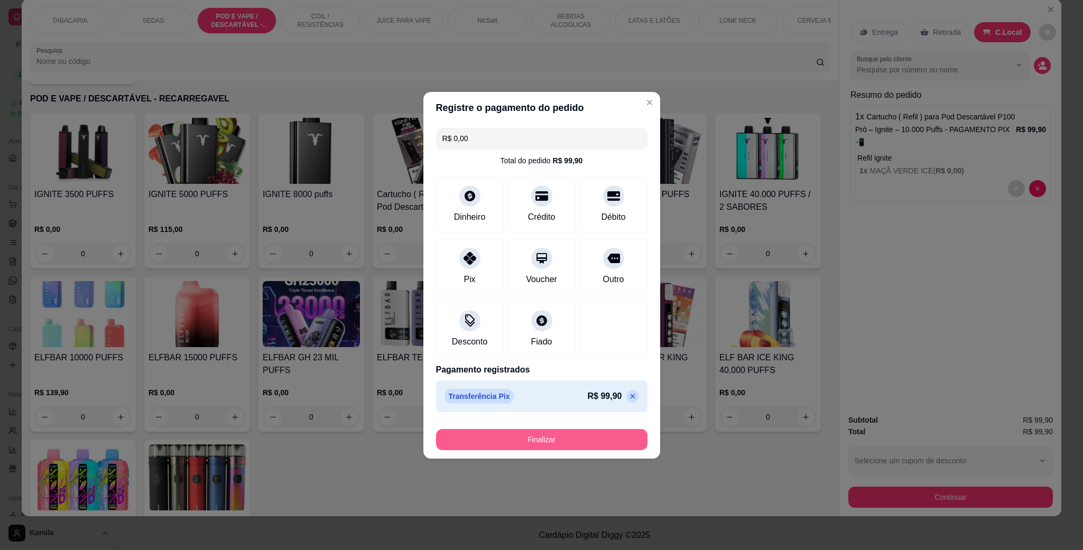
click at [560, 442] on button "Finalizar" at bounding box center [541, 439] width 211 height 21
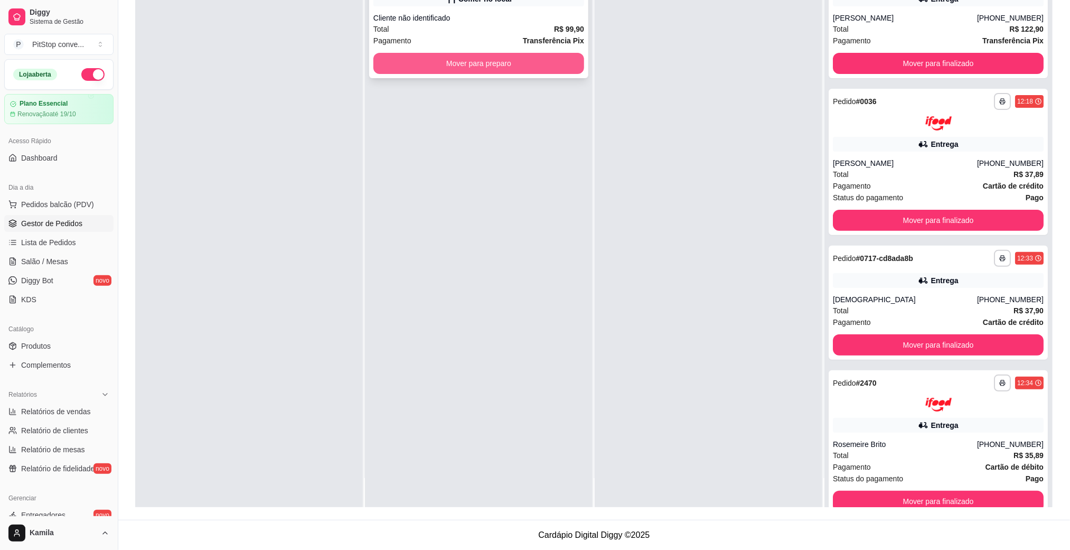
click at [557, 59] on button "Mover para preparo" at bounding box center [479, 63] width 211 height 21
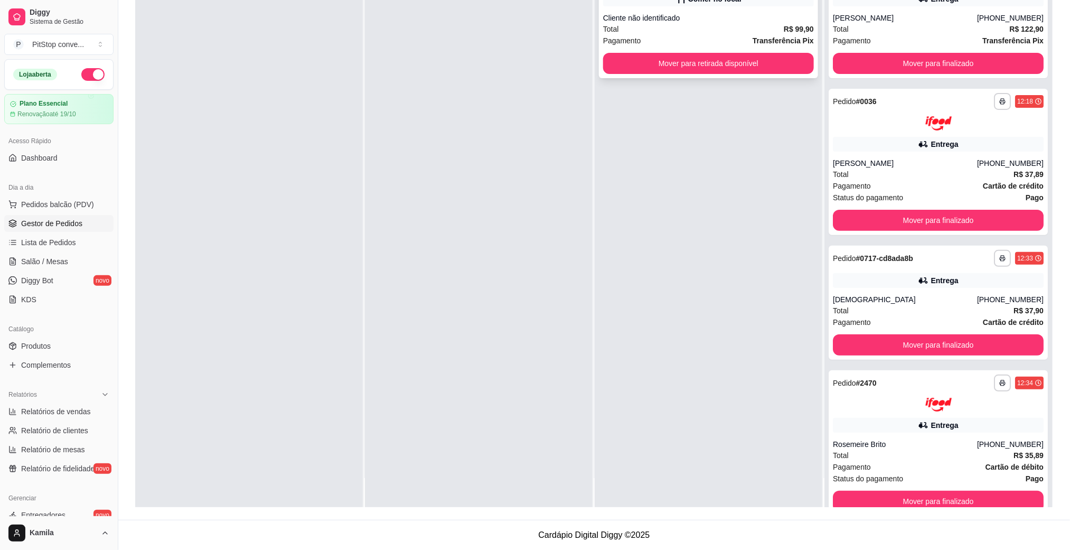
click at [704, 38] on div "Pagamento Transferência Pix" at bounding box center [708, 41] width 211 height 12
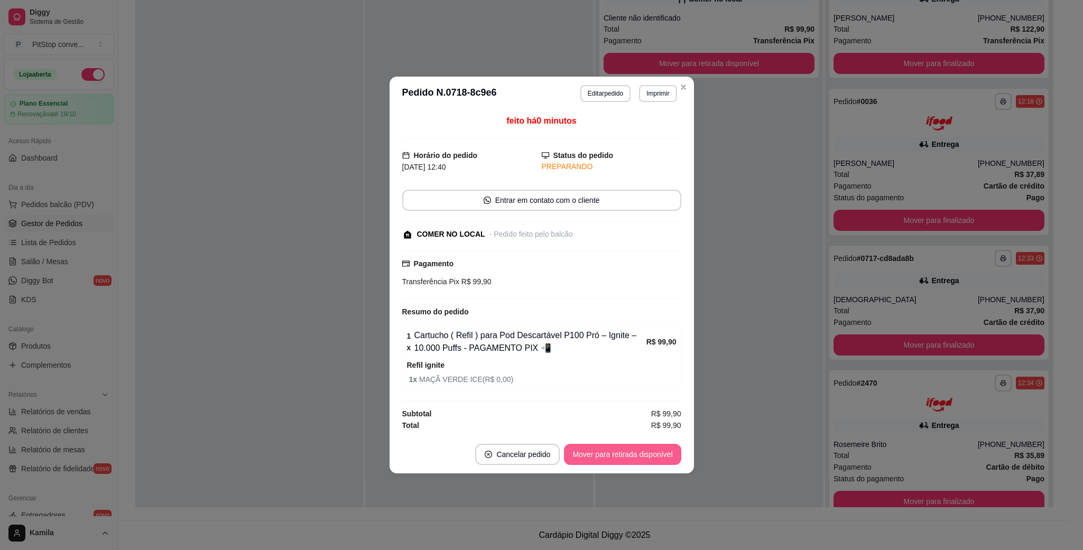
click at [623, 462] on button "Mover para retirada disponível" at bounding box center [622, 454] width 117 height 21
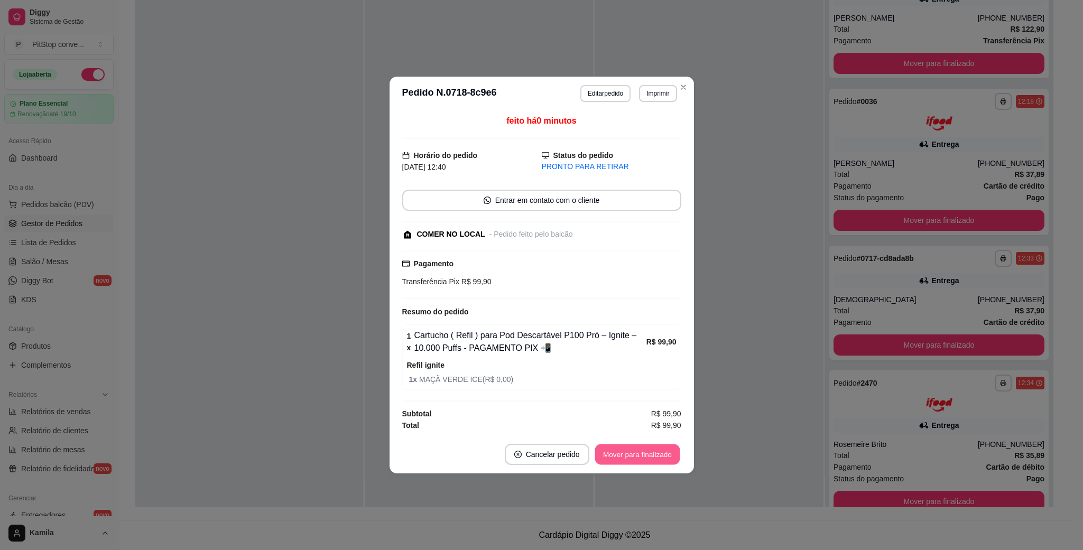
click at [623, 451] on button "Mover para finalizado" at bounding box center [636, 454] width 85 height 21
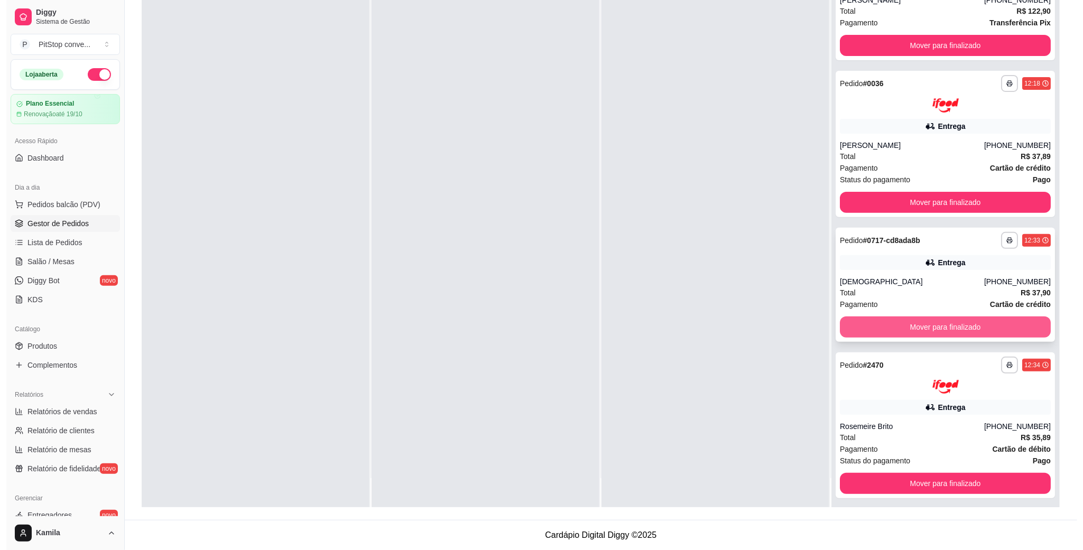
scroll to position [23, 0]
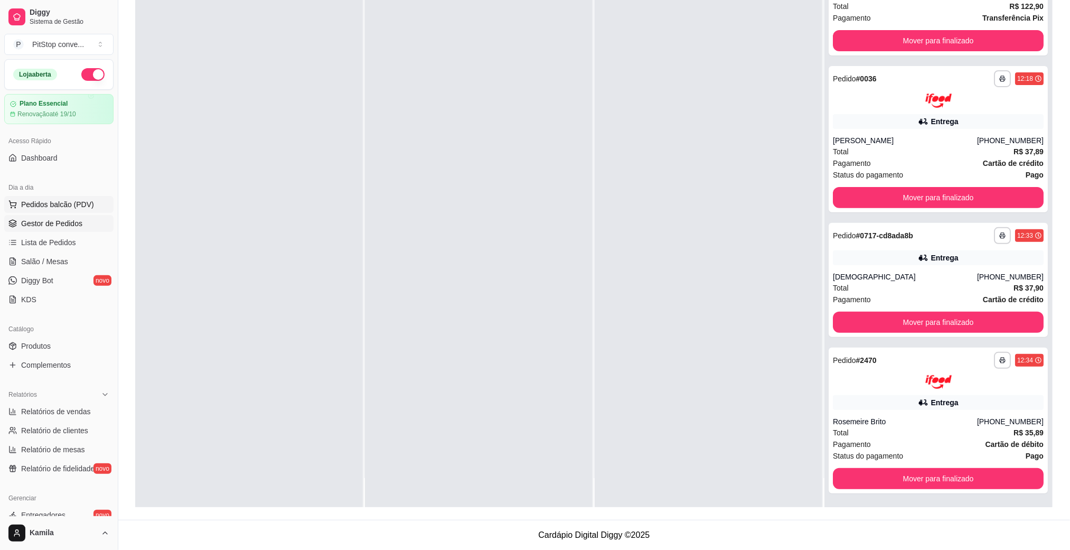
click at [71, 204] on span "Pedidos balcão (PDV)" at bounding box center [57, 204] width 73 height 11
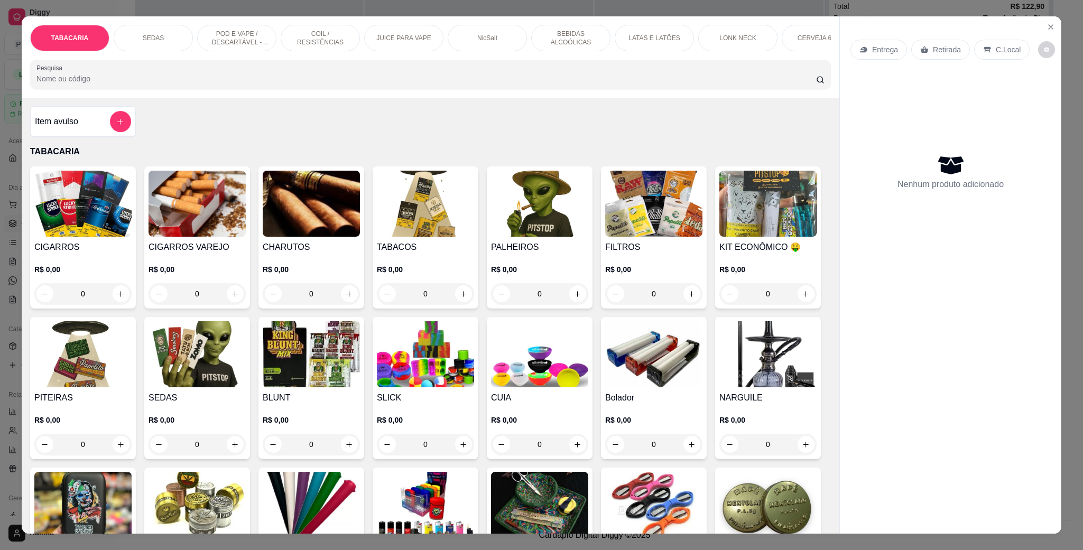
click at [205, 26] on div "POD E VAPE / DESCARTÁVEL - RECARREGAVEL" at bounding box center [236, 38] width 79 height 26
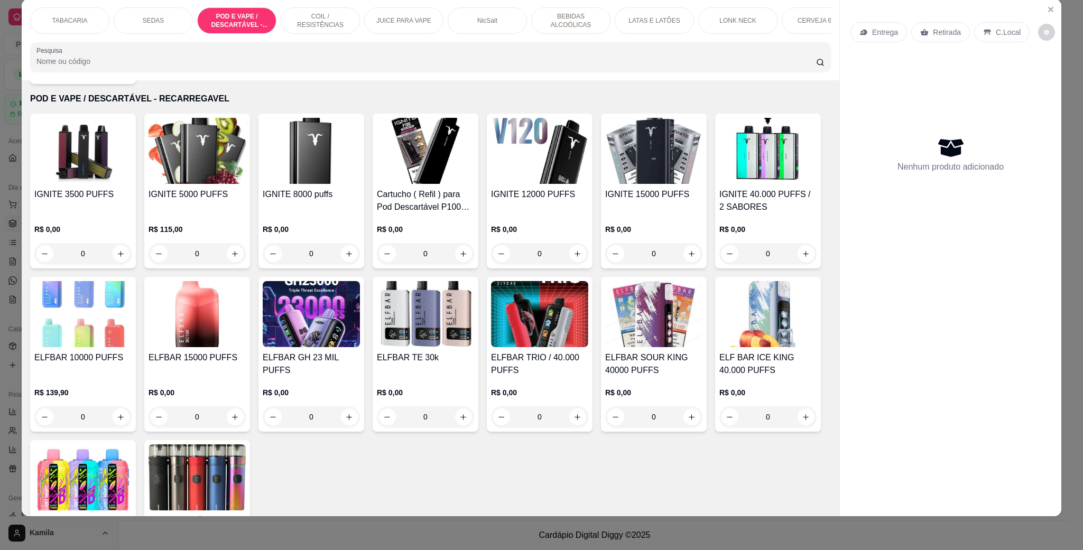
click at [132, 346] on img at bounding box center [82, 314] width 97 height 66
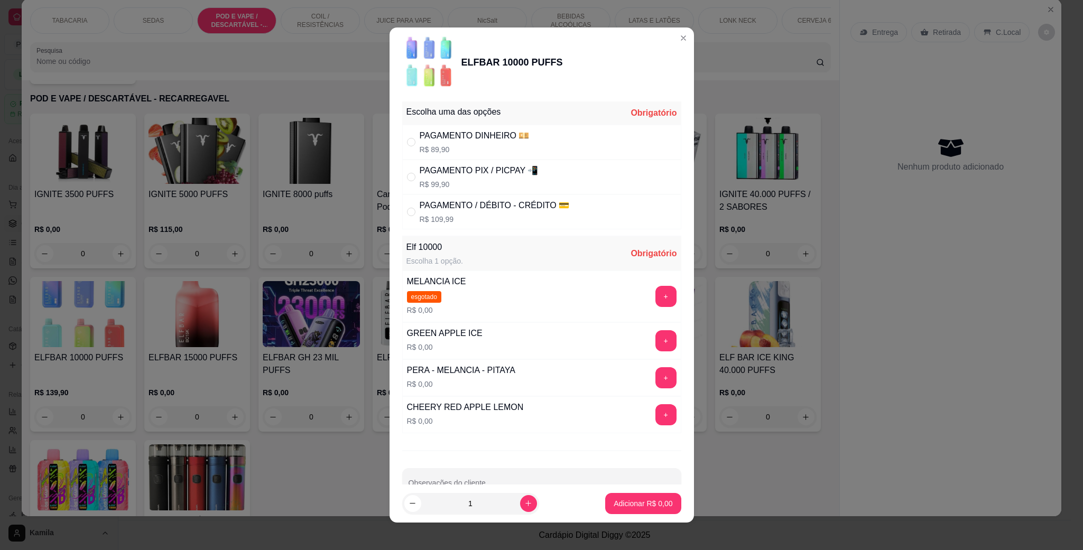
click at [514, 165] on div "PAGAMENTO PIX / PICPAY 📲" at bounding box center [479, 170] width 119 height 13
click at [515, 208] on div "PAGAMENTO / DÉBITO - CRÉDITO 💳" at bounding box center [495, 205] width 150 height 13
radio input "false"
radio input "true"
click at [655, 376] on button "+" at bounding box center [665, 378] width 21 height 21
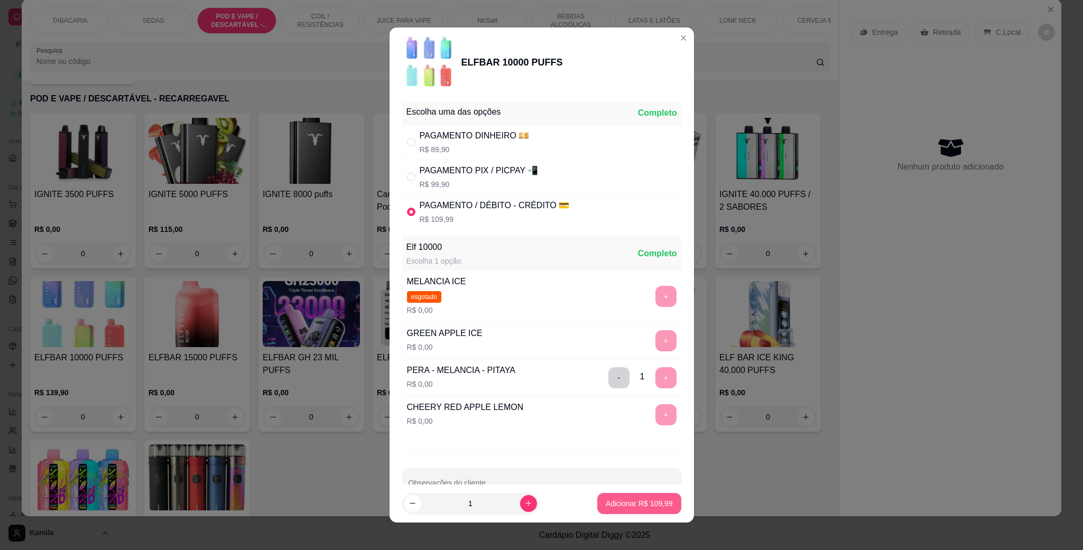
click at [639, 501] on p "Adicionar R$ 109,99" at bounding box center [639, 503] width 67 height 11
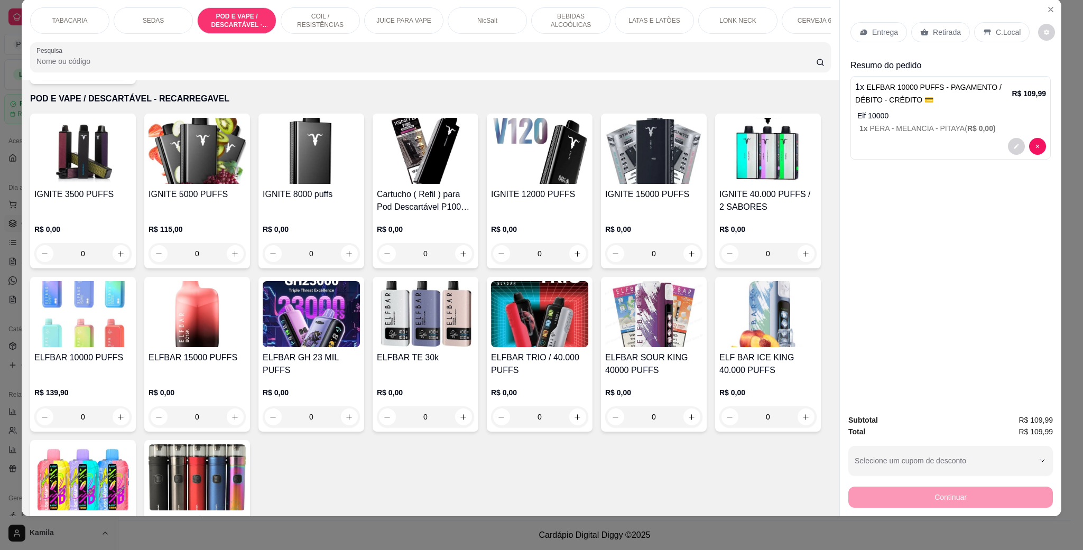
drag, startPoint x: 804, startPoint y: 264, endPoint x: 983, endPoint y: 46, distance: 281.9
click at [981, 49] on div "Entrega Retirada C.Local" at bounding box center [950, 32] width 200 height 37
click at [995, 36] on p "C.Local" at bounding box center [1007, 32] width 25 height 11
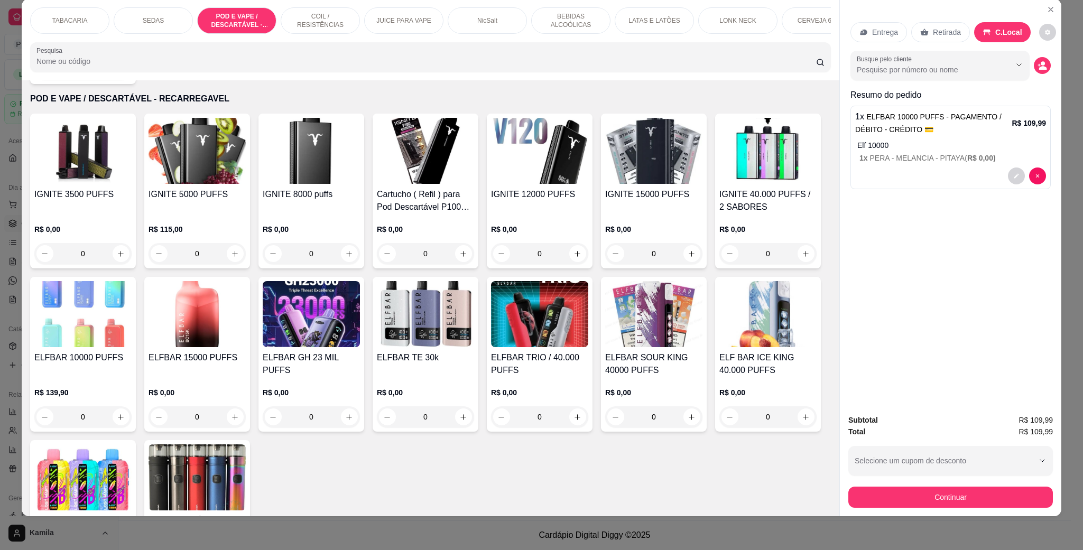
drag, startPoint x: 992, startPoint y: 300, endPoint x: 992, endPoint y: 317, distance: 17.4
click at [945, 495] on button "Continuar" at bounding box center [950, 497] width 198 height 21
click at [967, 493] on button "Continuar" at bounding box center [950, 497] width 204 height 21
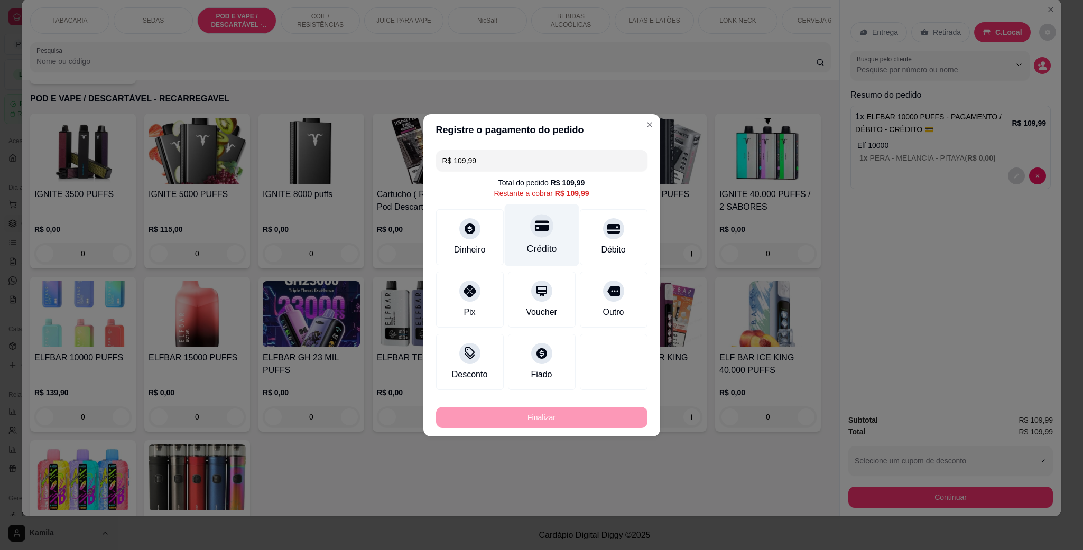
click at [543, 238] on div "Crédito" at bounding box center [541, 235] width 75 height 62
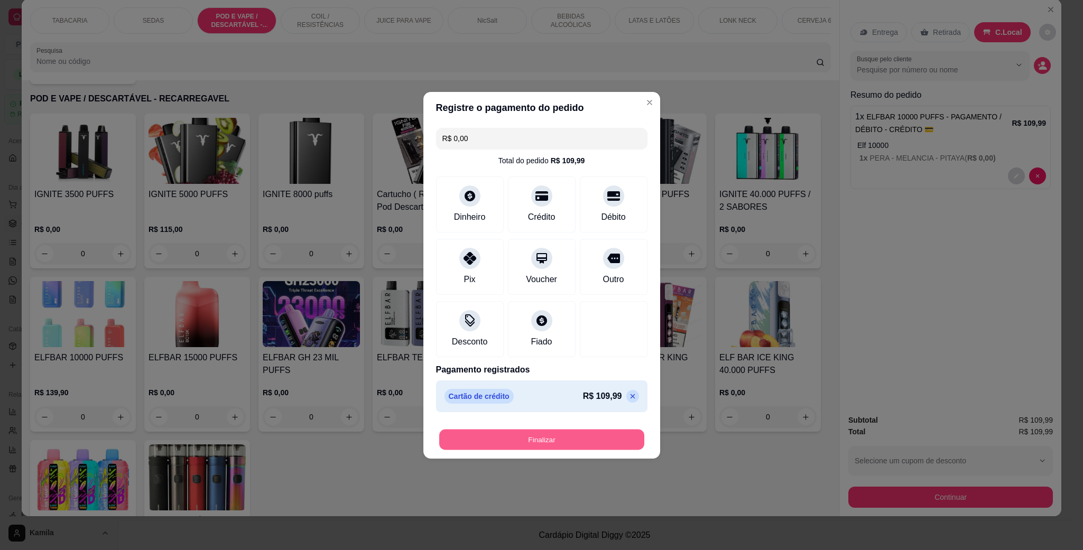
click at [591, 442] on button "Finalizar" at bounding box center [541, 439] width 205 height 21
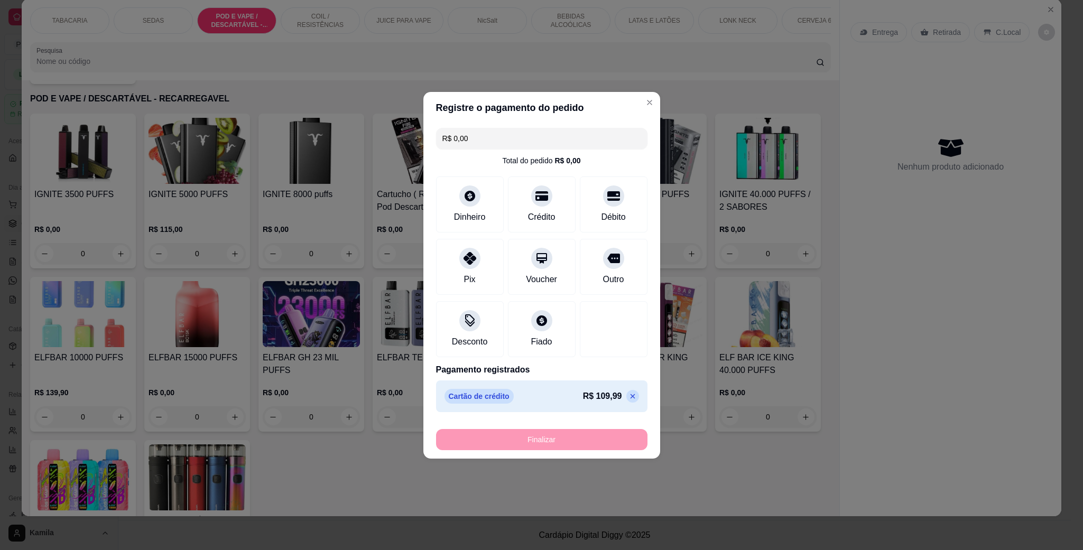
type input "-R$ 109,99"
